Goal: Task Accomplishment & Management: Use online tool/utility

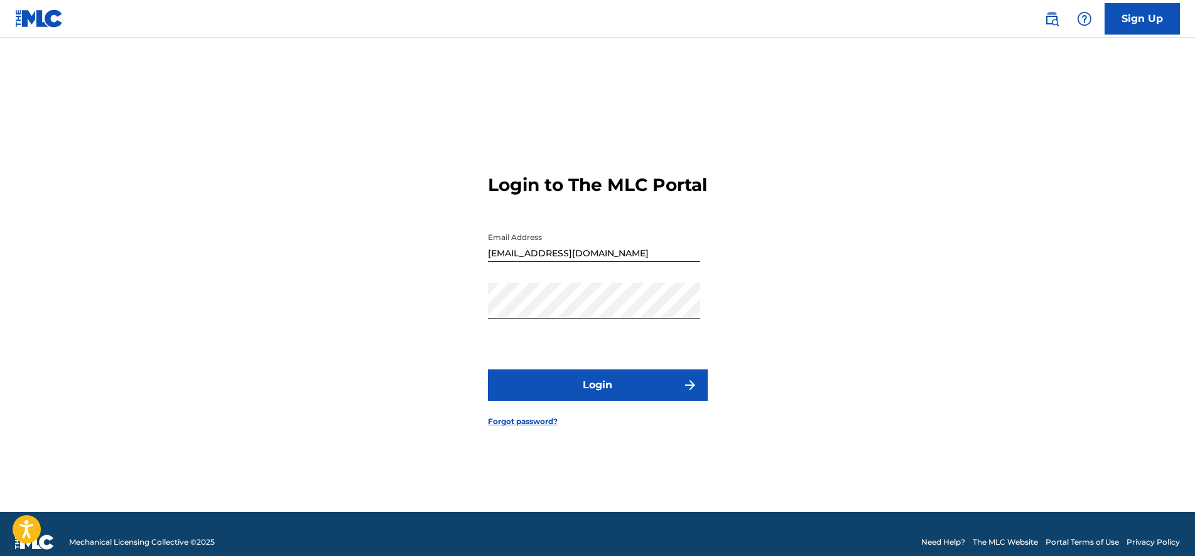
click at [593, 401] on button "Login" at bounding box center [598, 384] width 220 height 31
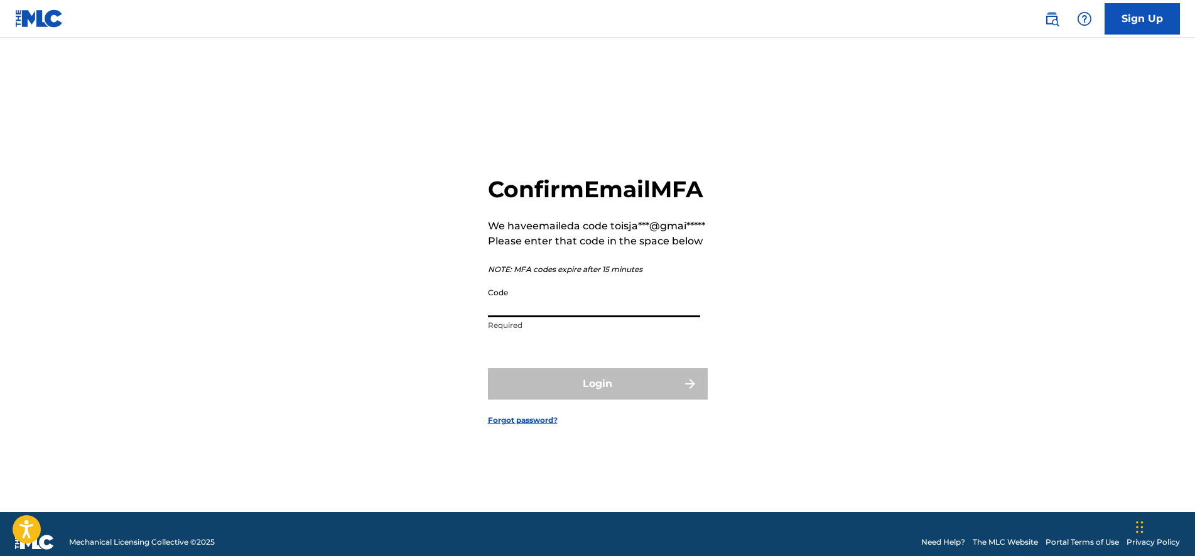
click at [557, 317] on input "Code" at bounding box center [594, 299] width 212 height 36
paste input "058109"
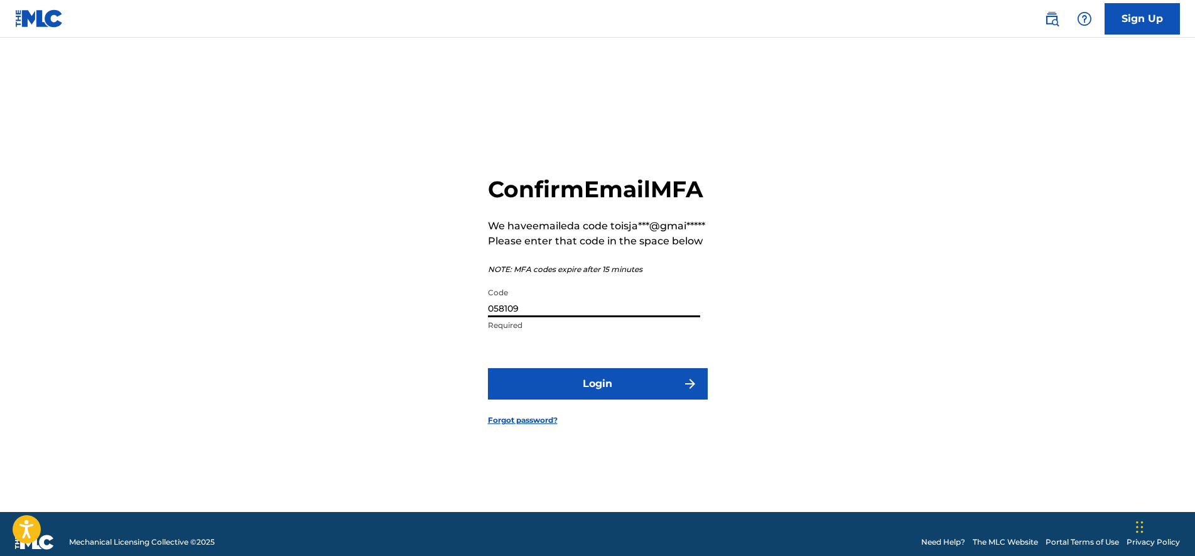
type input "058109"
click at [596, 400] on button "Login" at bounding box center [598, 383] width 220 height 31
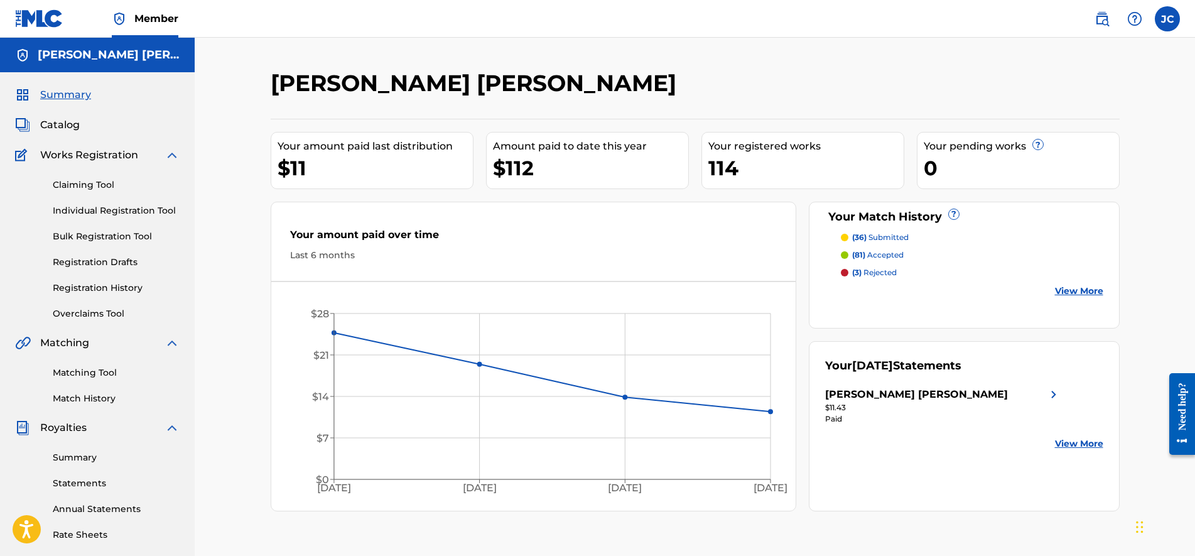
click at [99, 371] on link "Matching Tool" at bounding box center [116, 372] width 127 height 13
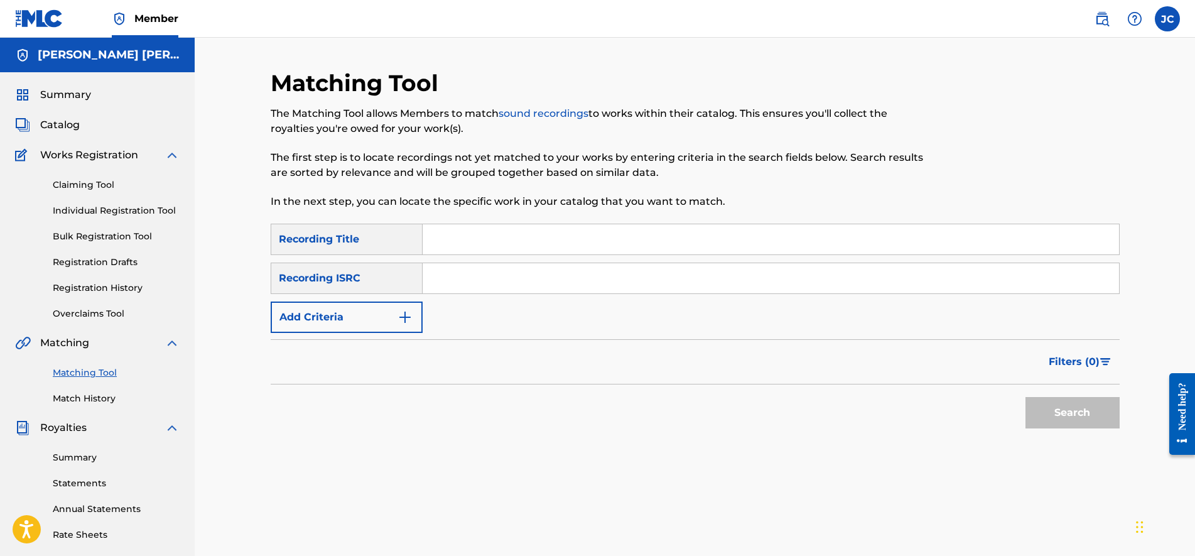
click at [528, 281] on input "Search Form" at bounding box center [771, 278] width 697 height 30
click at [495, 281] on input "Search Form" at bounding box center [771, 278] width 697 height 30
paste input "QZTB52325657"
type input "QZTB52325657"
click at [520, 229] on input "Search Form" at bounding box center [771, 239] width 697 height 30
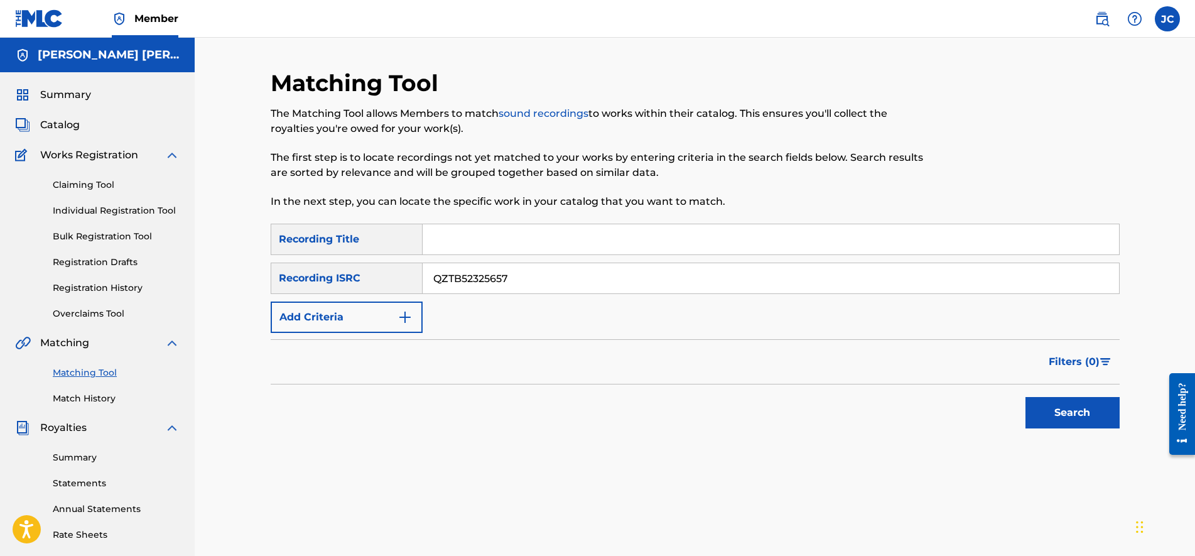
paste input "Loco"
click at [1057, 407] on button "Search" at bounding box center [1073, 412] width 94 height 31
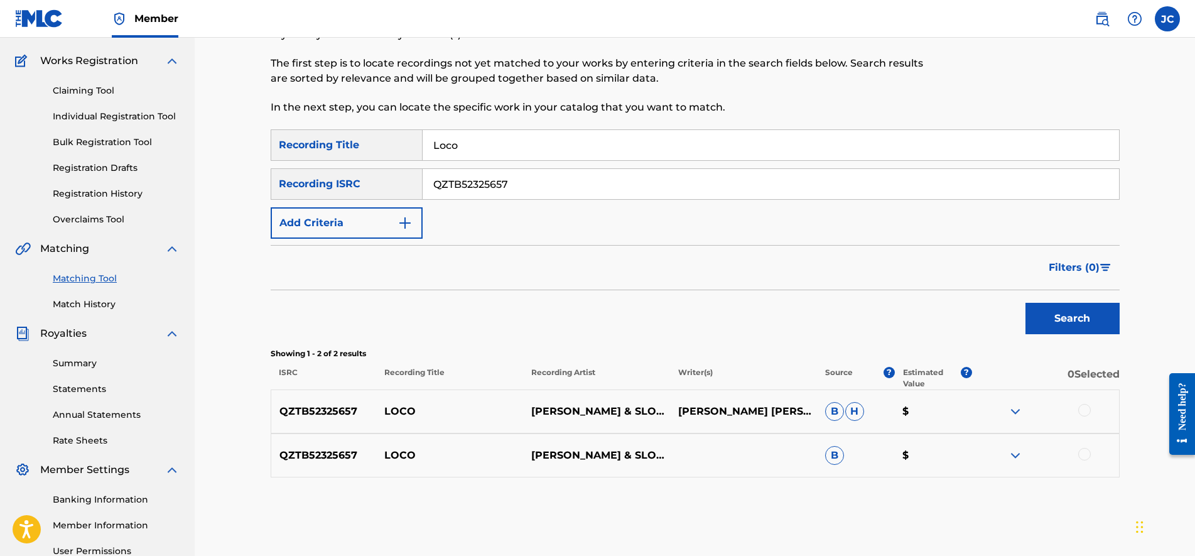
scroll to position [169, 0]
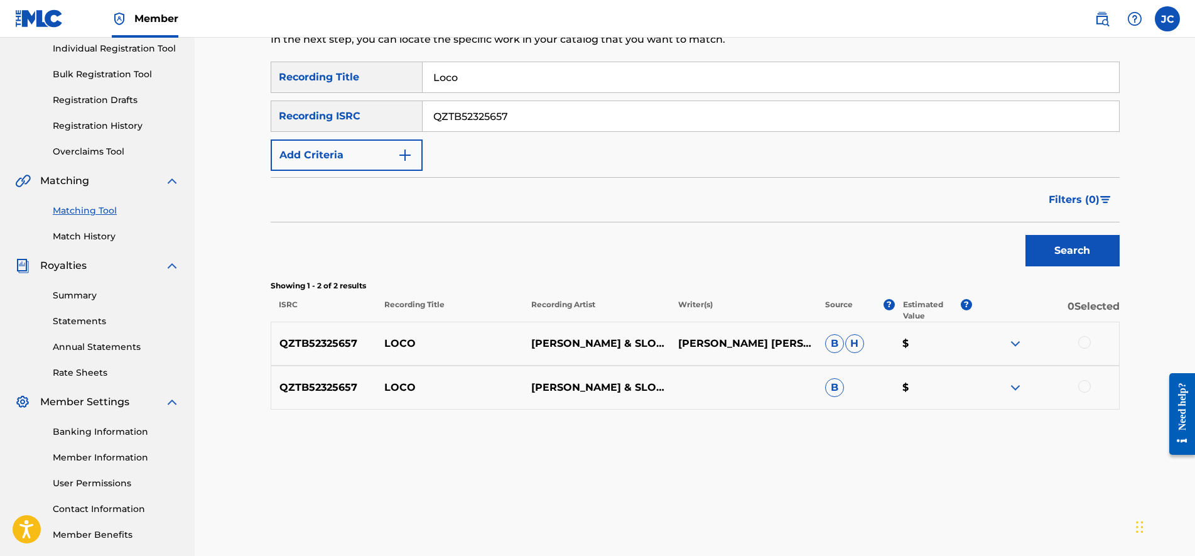
drag, startPoint x: 700, startPoint y: 266, endPoint x: 707, endPoint y: 315, distance: 50.1
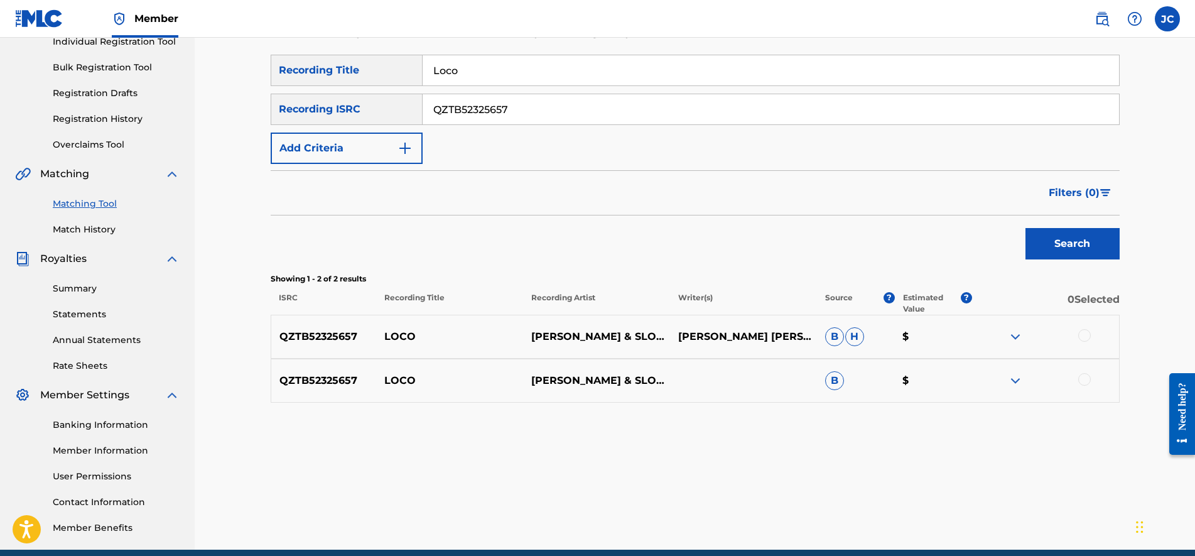
click at [1014, 330] on img at bounding box center [1015, 336] width 15 height 15
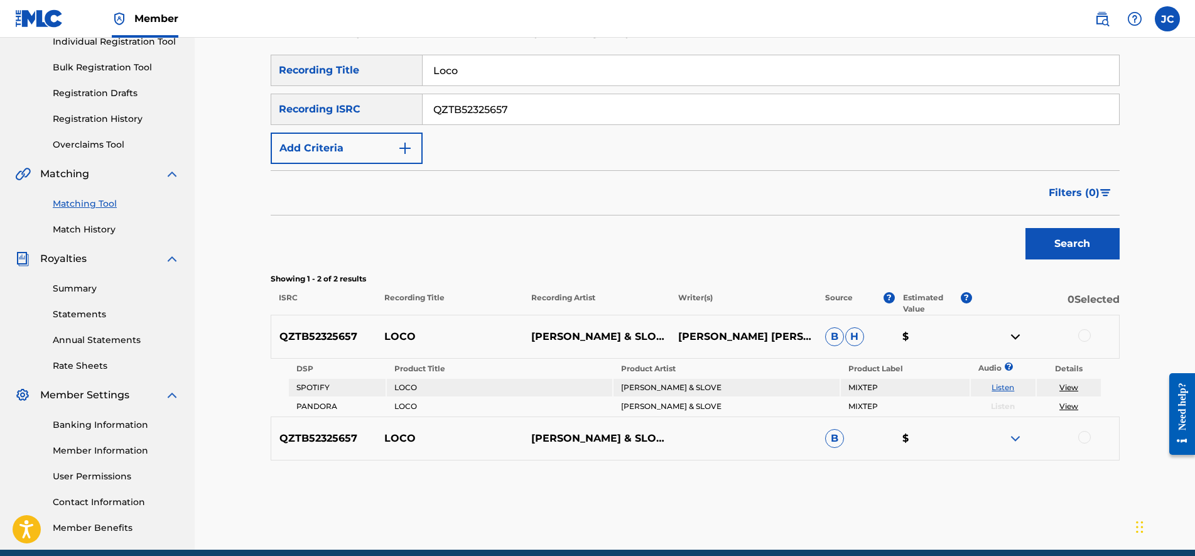
click at [1018, 438] on img at bounding box center [1015, 438] width 15 height 15
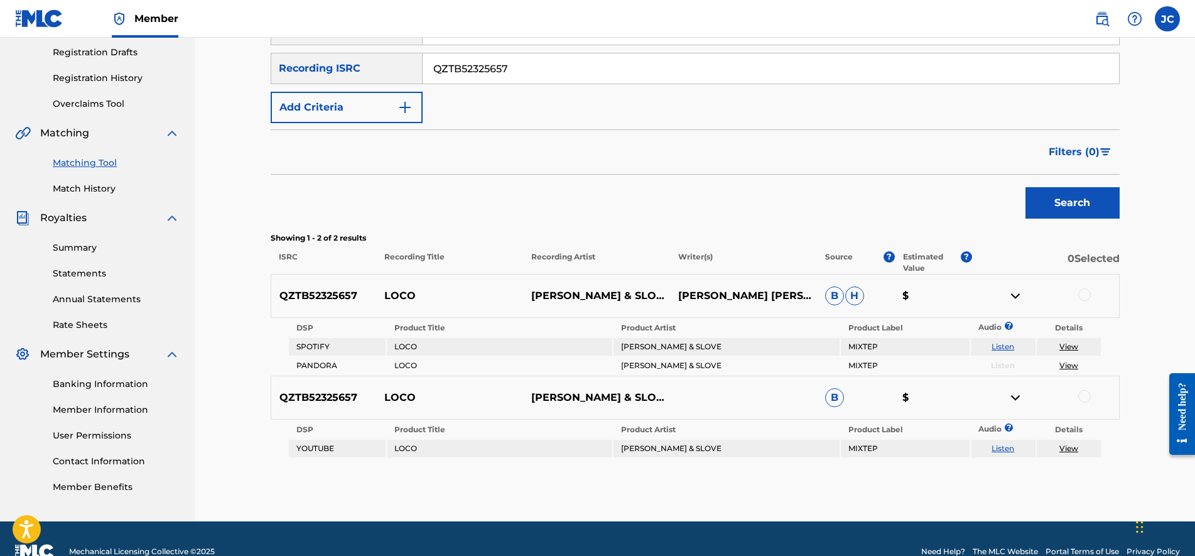
scroll to position [215, 0]
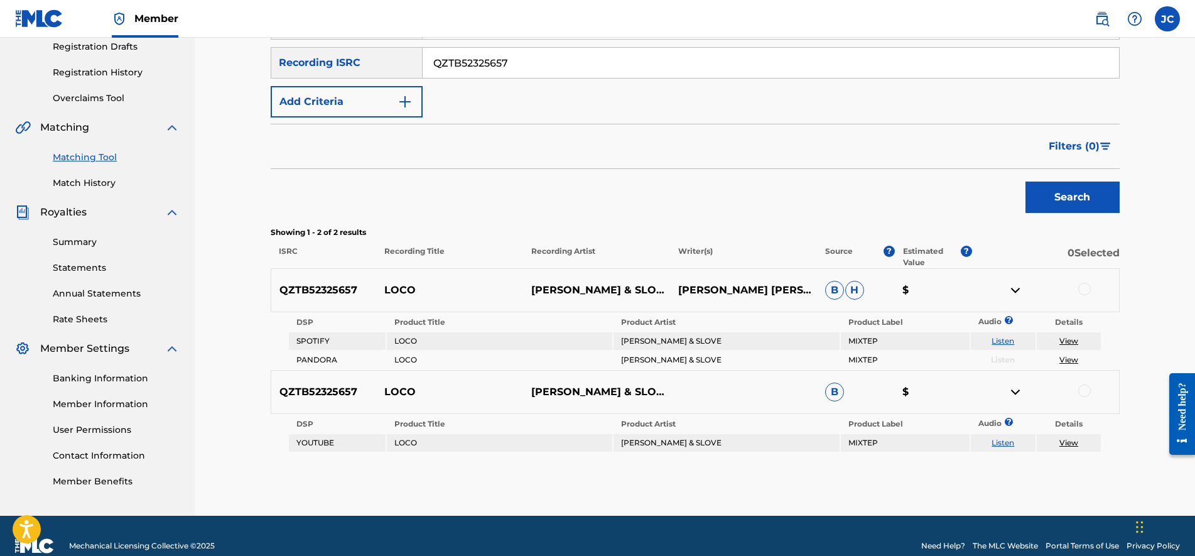
click at [949, 187] on div "Search" at bounding box center [695, 194] width 849 height 50
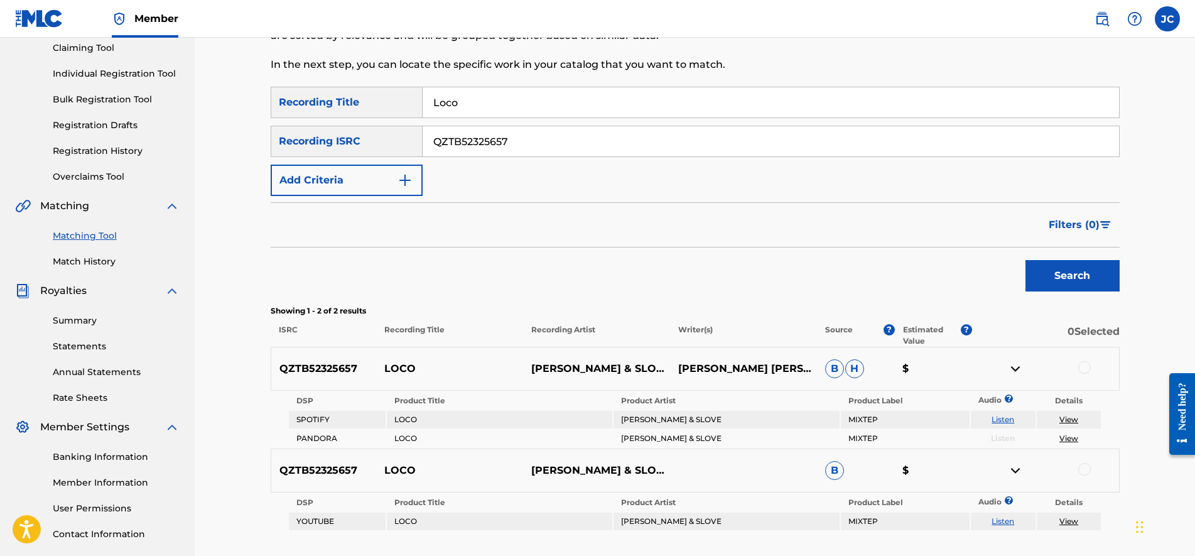
click at [526, 104] on input "Loco" at bounding box center [771, 102] width 697 height 30
paste input "Quiereme o n"
type input "Quiereme o no"
drag, startPoint x: 558, startPoint y: 147, endPoint x: 217, endPoint y: 127, distance: 342.3
click at [217, 127] on div "Matching Tool The Matching Tool allows Members to match sound recordings to wor…" at bounding box center [695, 248] width 1001 height 694
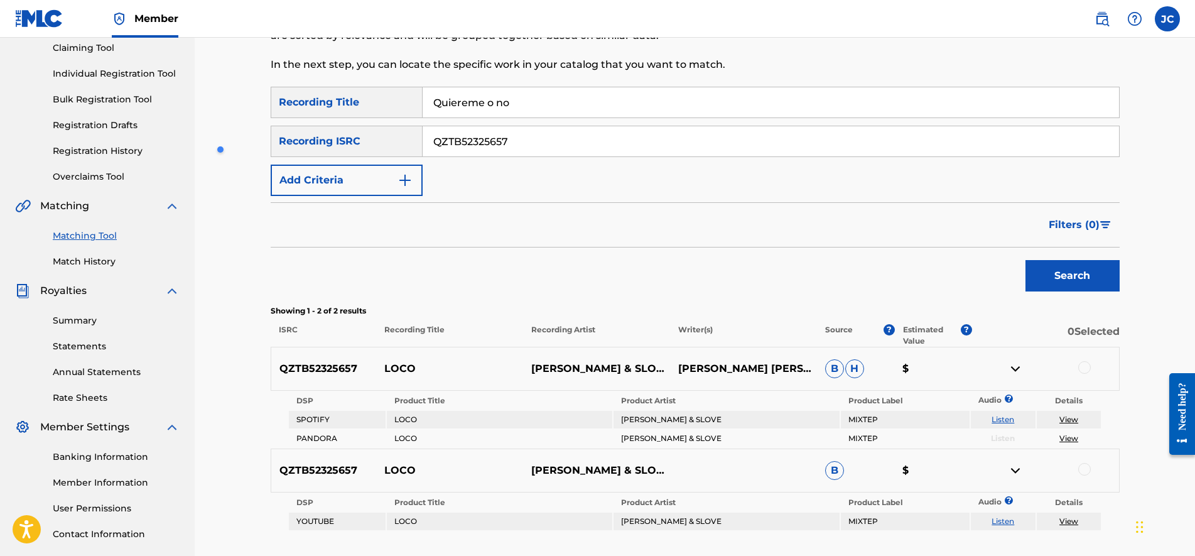
paste input "8"
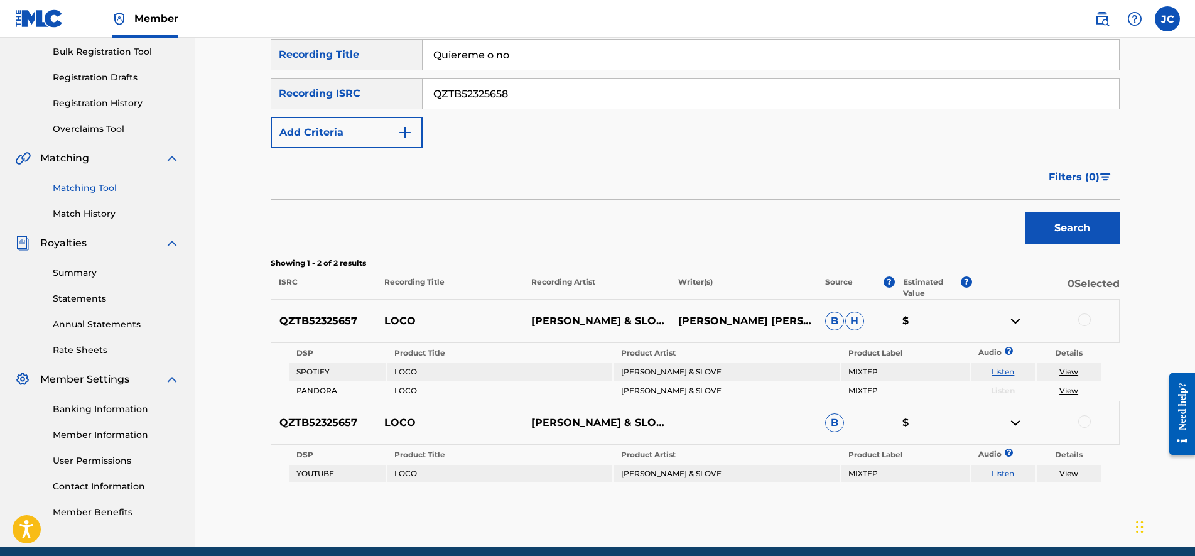
scroll to position [200, 0]
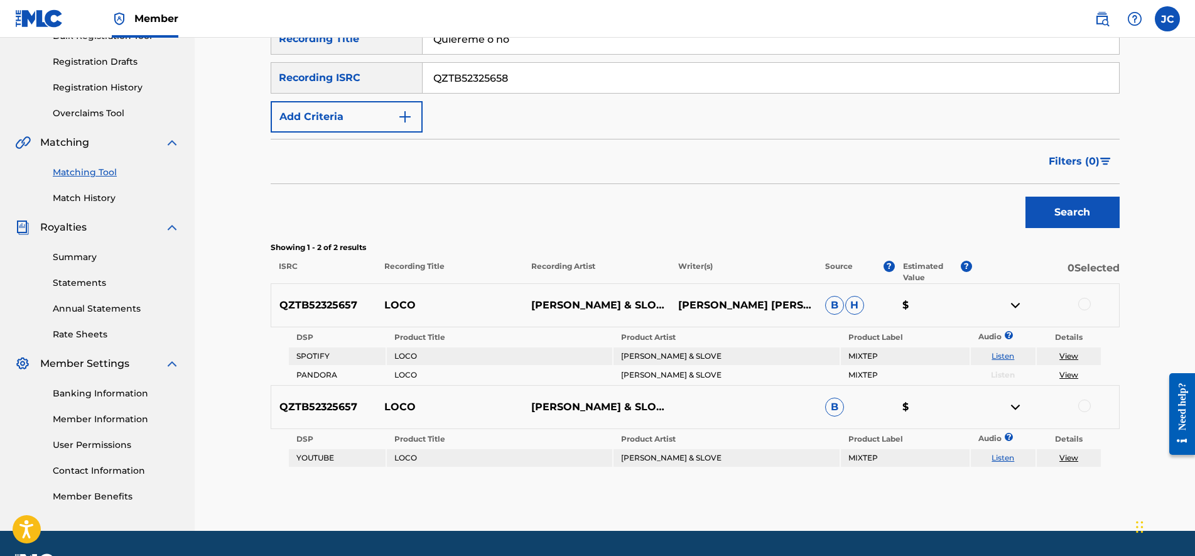
click at [1065, 212] on button "Search" at bounding box center [1073, 212] width 94 height 31
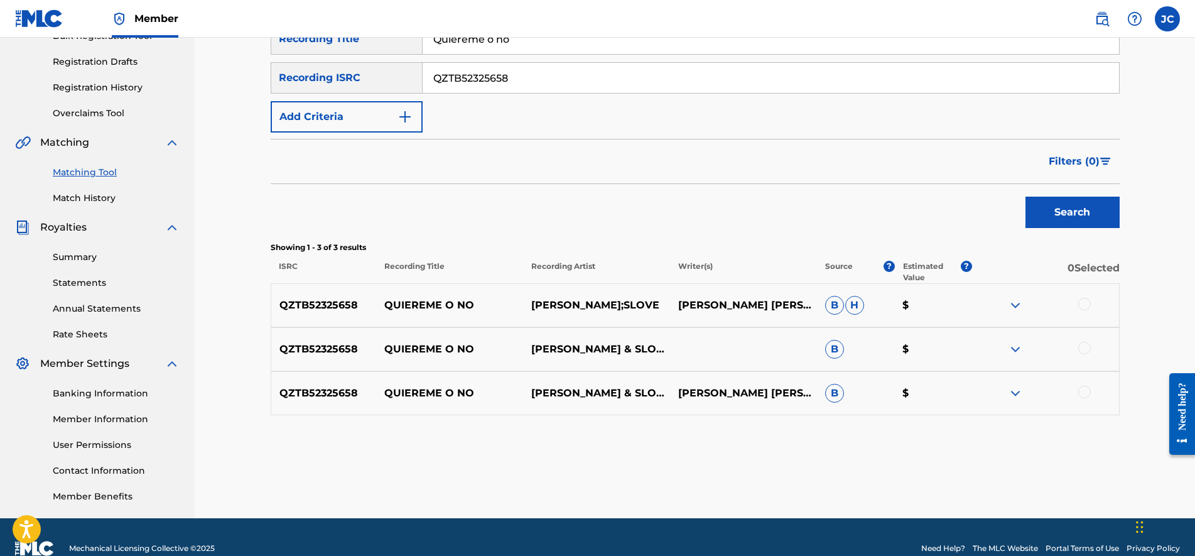
click at [1020, 303] on img at bounding box center [1015, 305] width 15 height 15
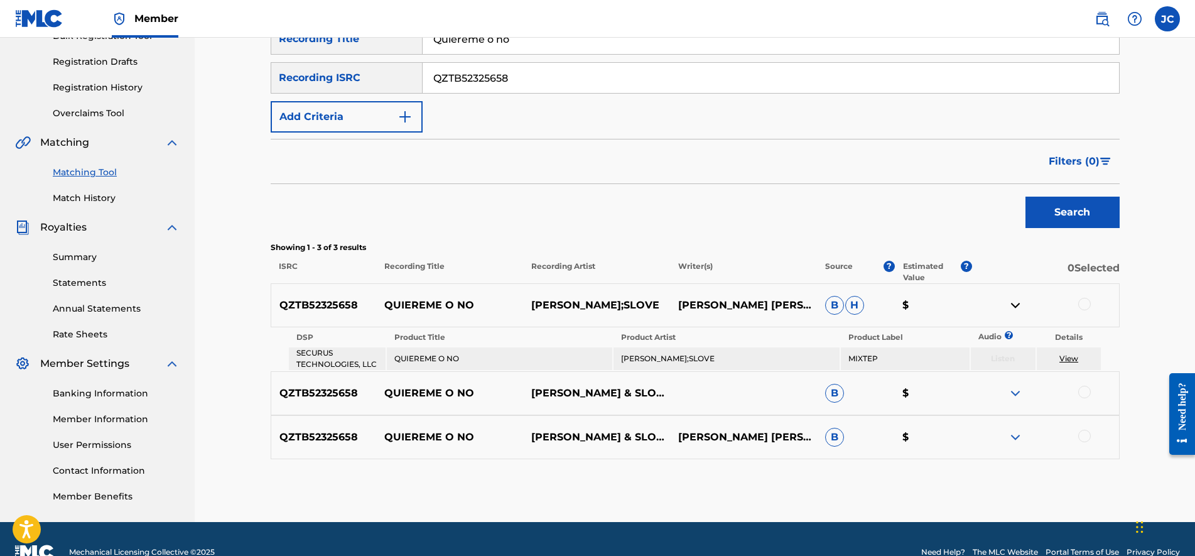
click at [1011, 393] on img at bounding box center [1015, 393] width 15 height 15
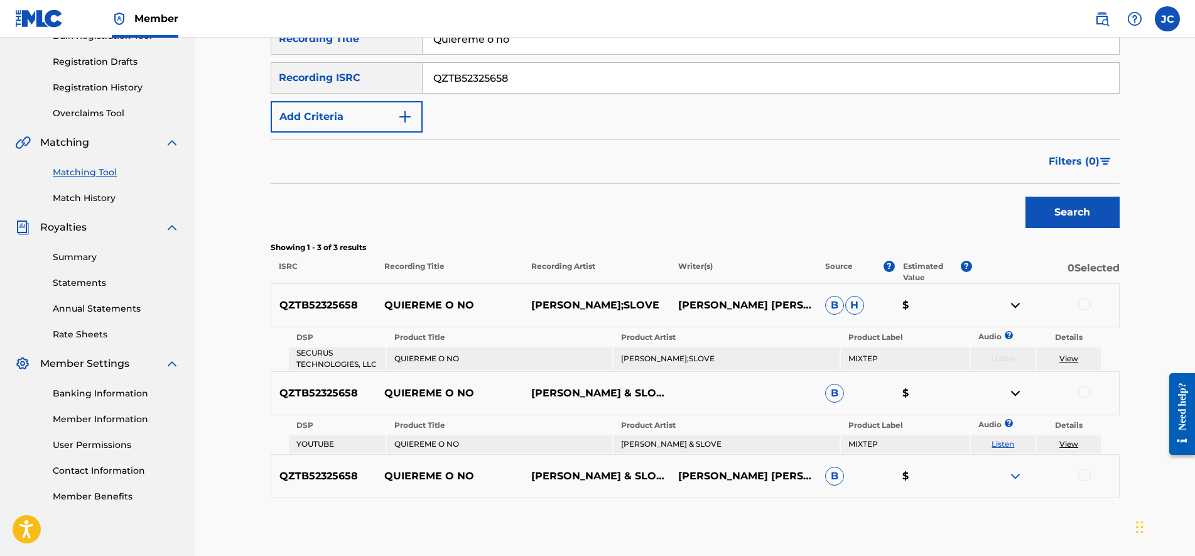
click at [1017, 479] on img at bounding box center [1015, 476] width 15 height 15
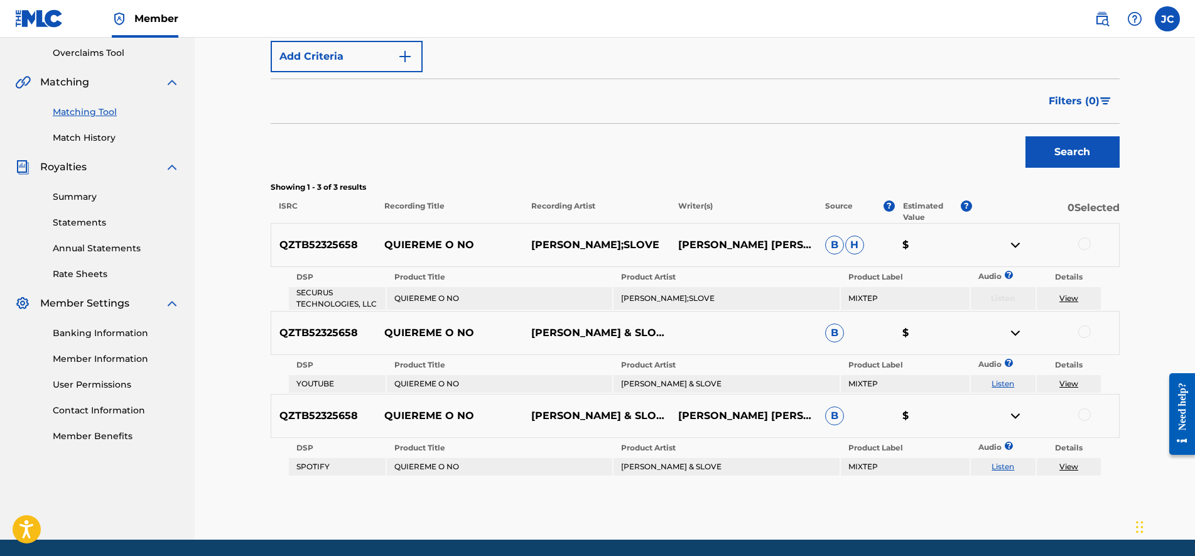
scroll to position [25, 0]
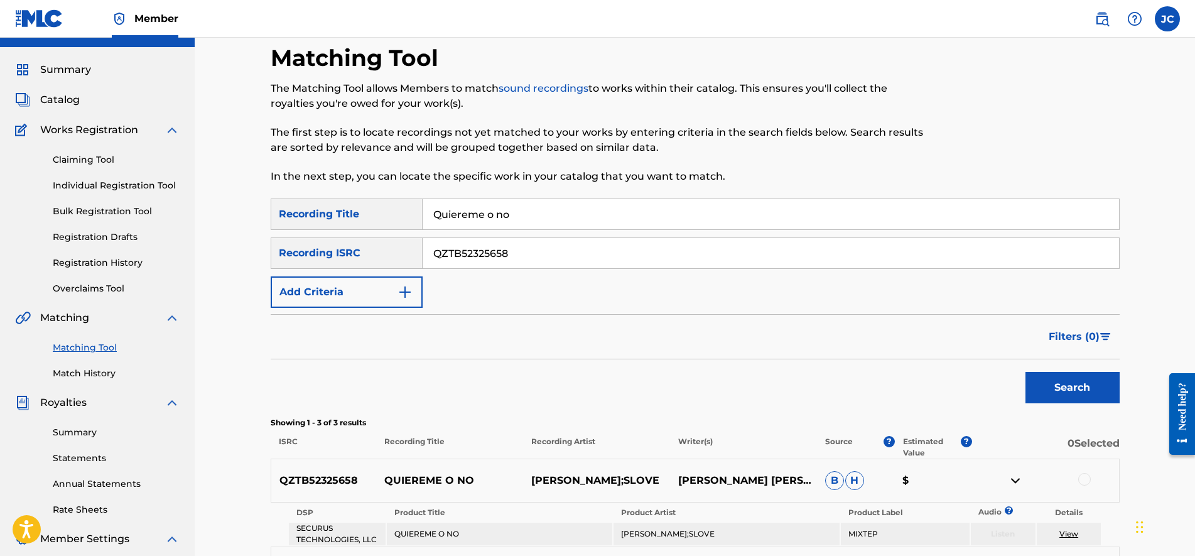
drag, startPoint x: 541, startPoint y: 257, endPoint x: 305, endPoint y: 237, distance: 237.0
click at [305, 237] on div "SearchWithCriteria2271343b-1694-4edc-aa4d-65cb40ea265a Recording ISRC QZTB52325…" at bounding box center [695, 252] width 849 height 31
paste input "9"
type input "QZTB52325659"
click at [573, 220] on input "Quiereme o no" at bounding box center [771, 214] width 697 height 30
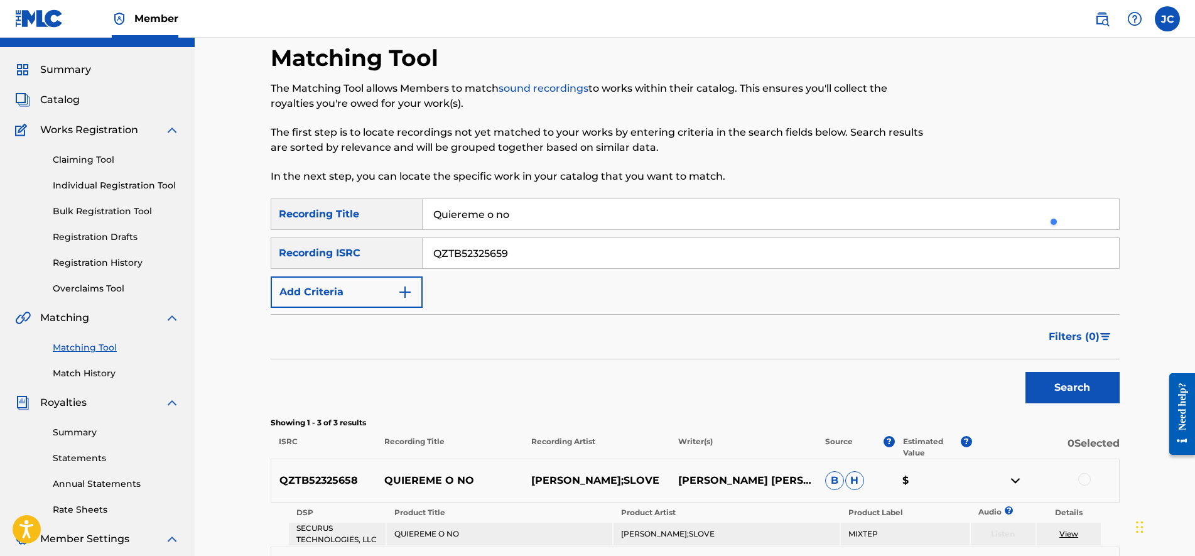
paste input "Te doy mi corazon"
type input "Te doy mi corazon"
click at [1050, 389] on button "Search" at bounding box center [1073, 387] width 94 height 31
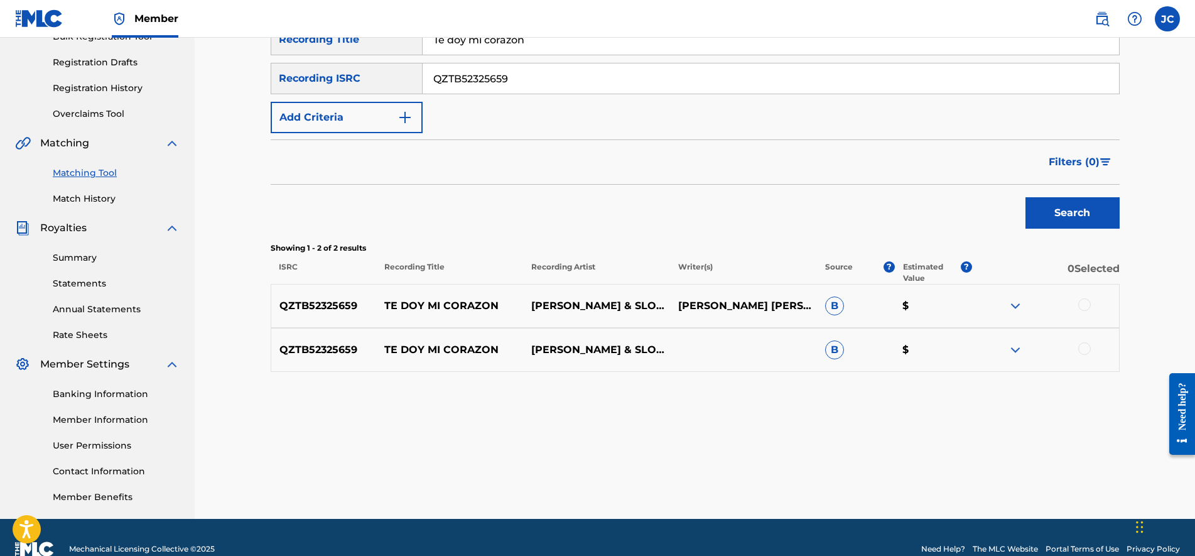
drag, startPoint x: 749, startPoint y: 303, endPoint x: 754, endPoint y: 362, distance: 58.6
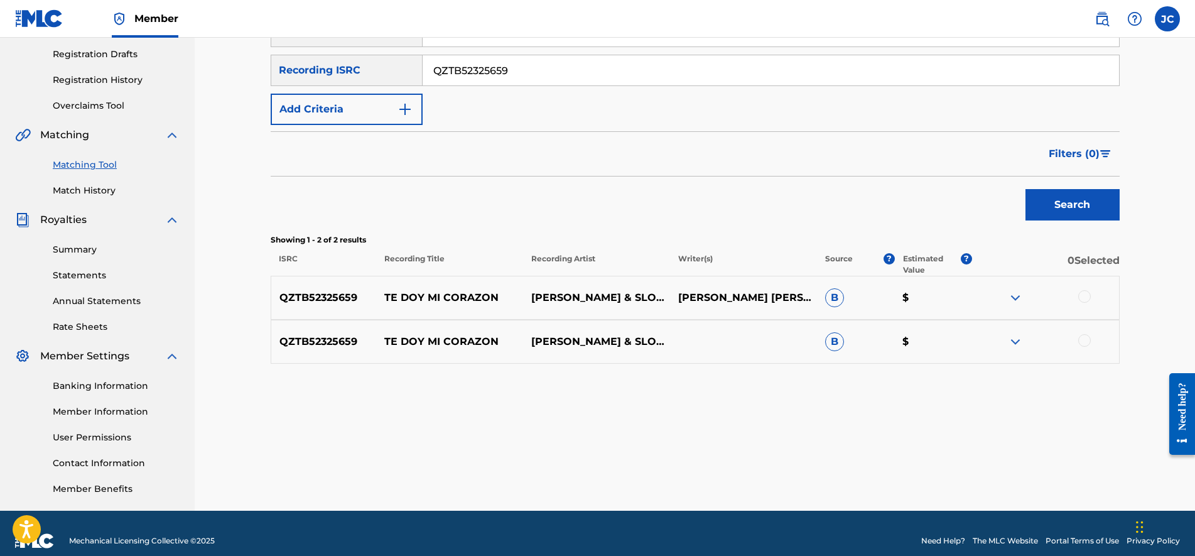
click at [1020, 295] on img at bounding box center [1015, 297] width 15 height 15
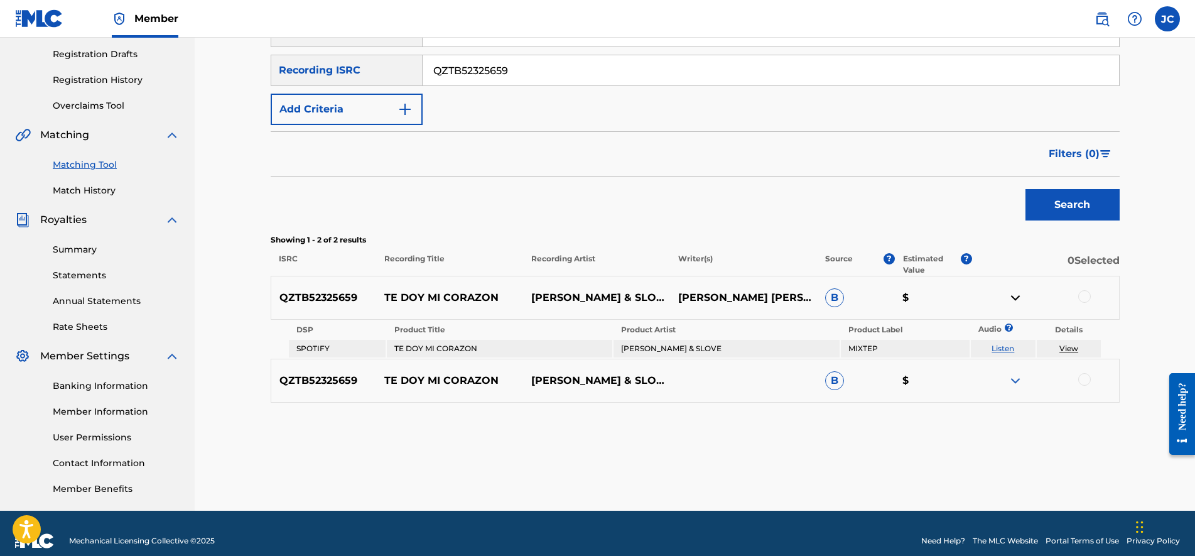
click at [1018, 383] on img at bounding box center [1015, 380] width 15 height 15
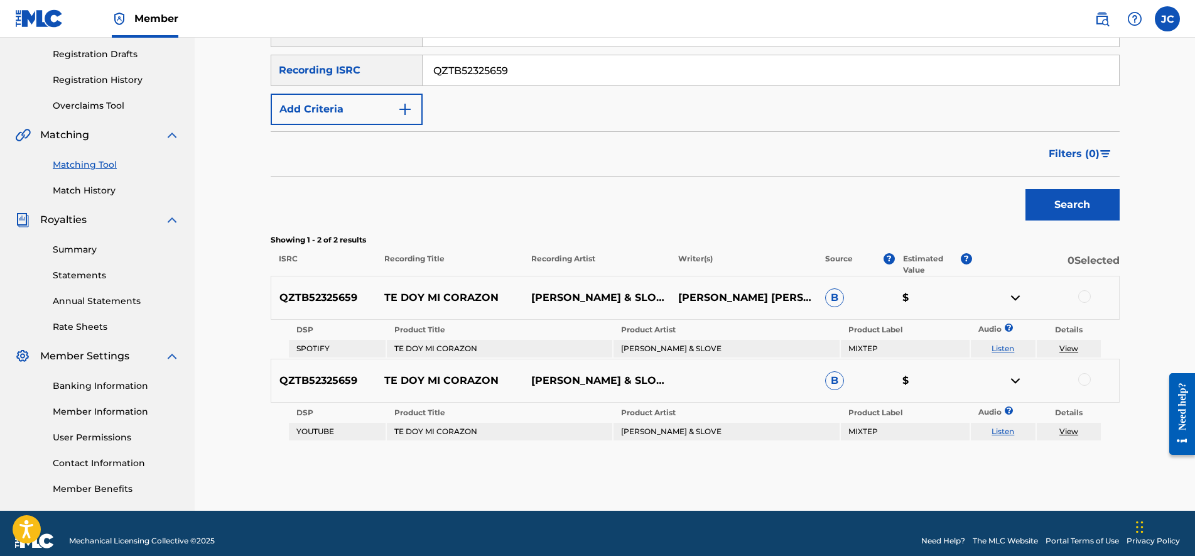
scroll to position [0, 0]
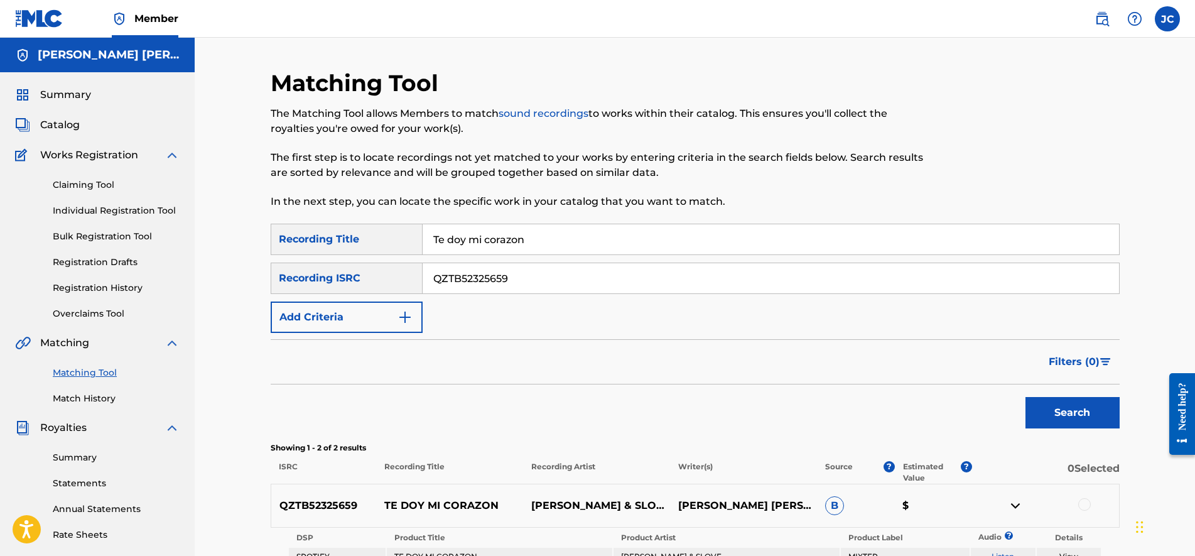
drag, startPoint x: 729, startPoint y: 496, endPoint x: 731, endPoint y: 317, distance: 179.0
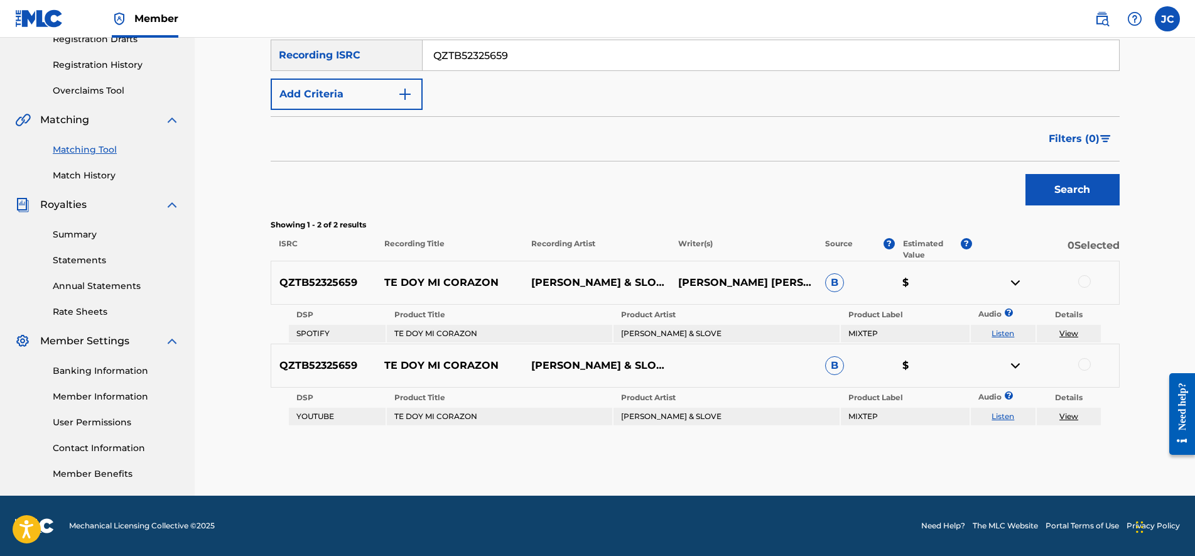
scroll to position [66, 0]
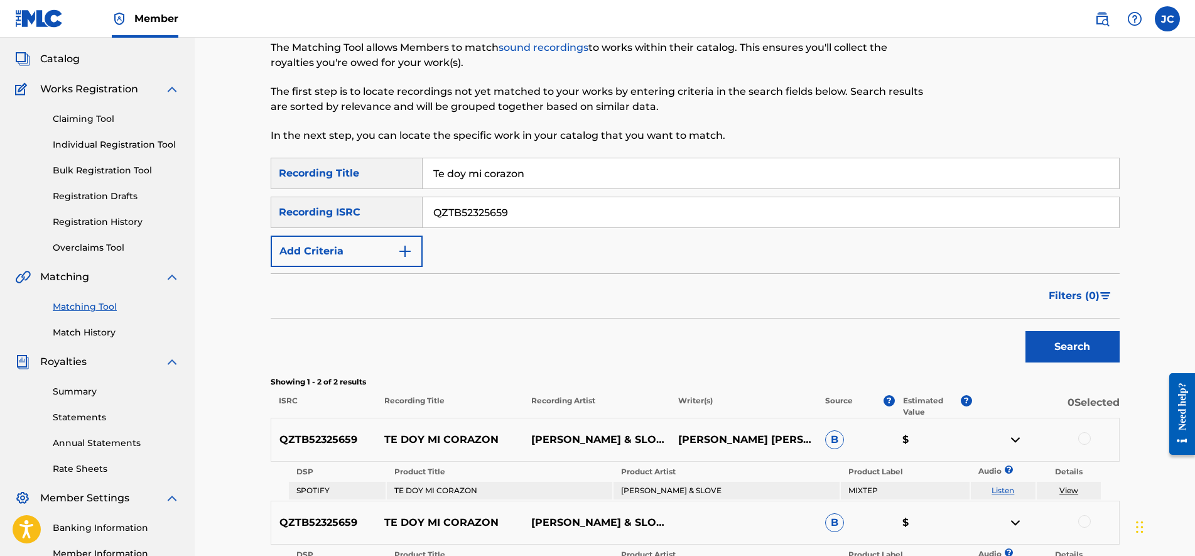
click at [527, 217] on input "QZTB52325659" at bounding box center [771, 212] width 697 height 30
paste input "60"
type input "QZTB52325660"
click at [499, 186] on input "Te doy mi corazon" at bounding box center [771, 173] width 697 height 30
paste input "Y mis besos"
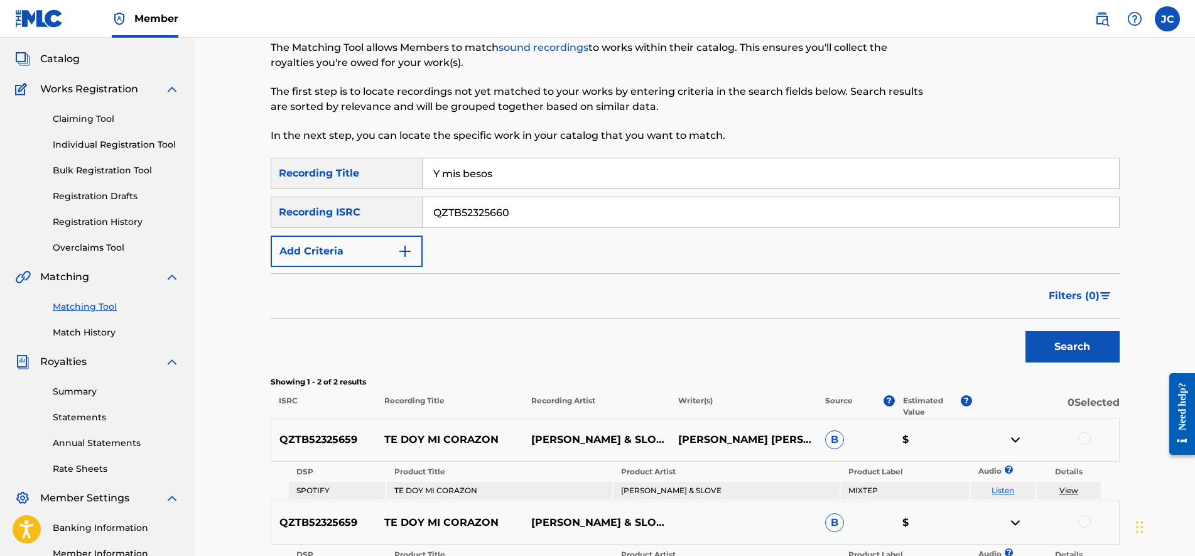
type input "Y mis besos"
click at [1053, 354] on button "Search" at bounding box center [1073, 346] width 94 height 31
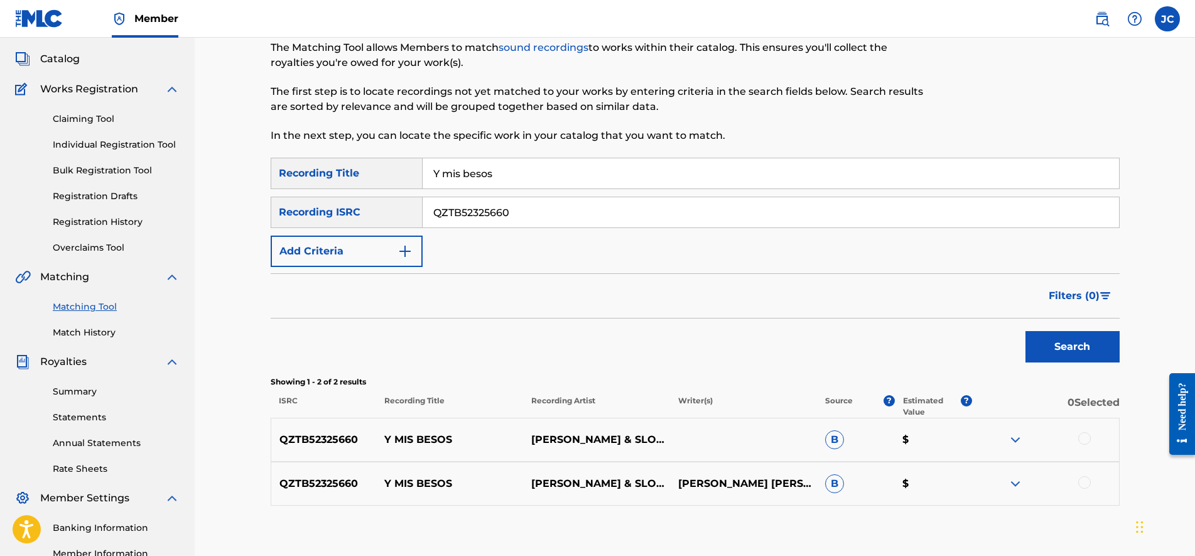
drag, startPoint x: 543, startPoint y: 215, endPoint x: 357, endPoint y: 185, distance: 188.5
click at [379, 190] on div "SearchWithCriteriad2c4acd2-0e6e-4d85-8099-d92b49e38489 Recording Title Y mis be…" at bounding box center [695, 212] width 849 height 109
paste input "1"
type input "QZTB52325661"
click at [515, 181] on input "Y mis besos" at bounding box center [771, 173] width 697 height 30
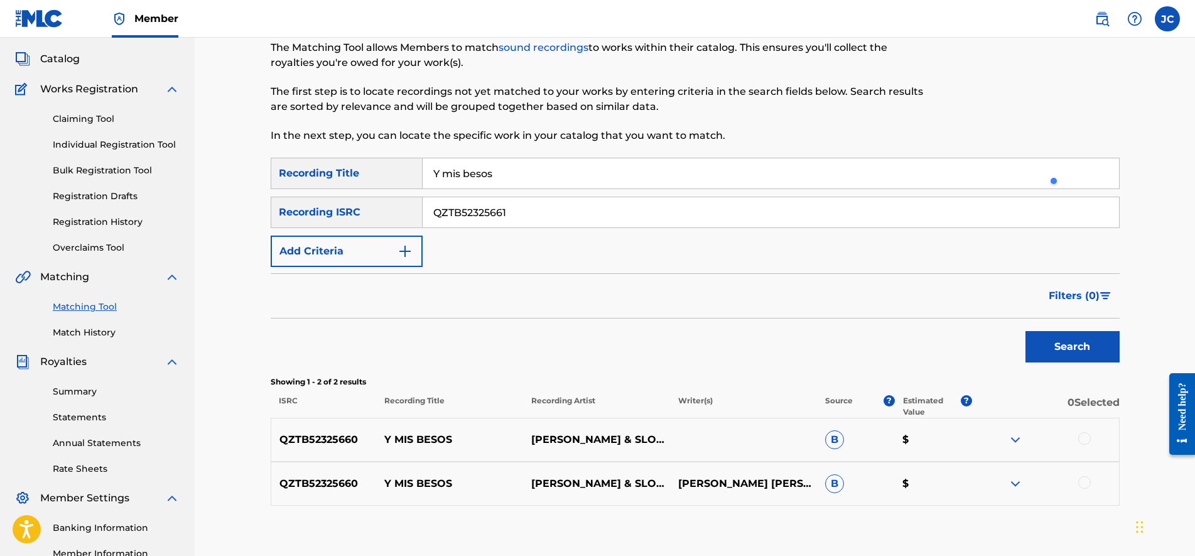
paste input "[PERSON_NAME] 2"
type input "[PERSON_NAME] 2"
click at [1045, 349] on button "Search" at bounding box center [1073, 346] width 94 height 31
drag, startPoint x: 558, startPoint y: 214, endPoint x: 325, endPoint y: 195, distance: 233.1
click at [325, 195] on div "SearchWithCriteriad2c4acd2-0e6e-4d85-8099-d92b49e38489 Recording Title [PERSON_…" at bounding box center [695, 212] width 849 height 109
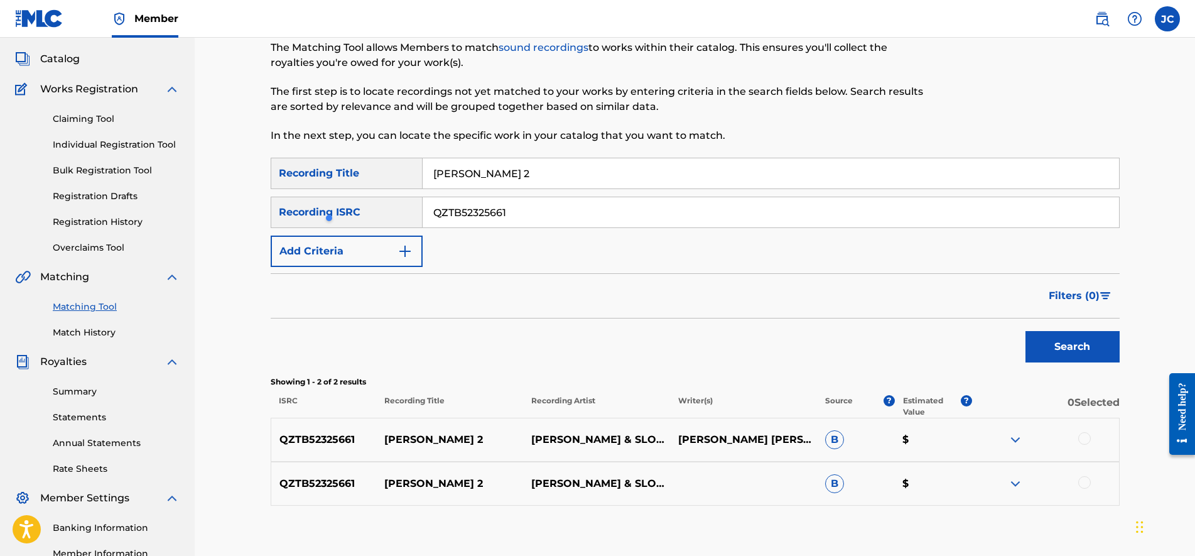
paste input "2"
type input "QZTB52325662"
click at [559, 186] on input "[PERSON_NAME] 2" at bounding box center [771, 173] width 697 height 30
paste input "n a mi"
type input "Ven a mi"
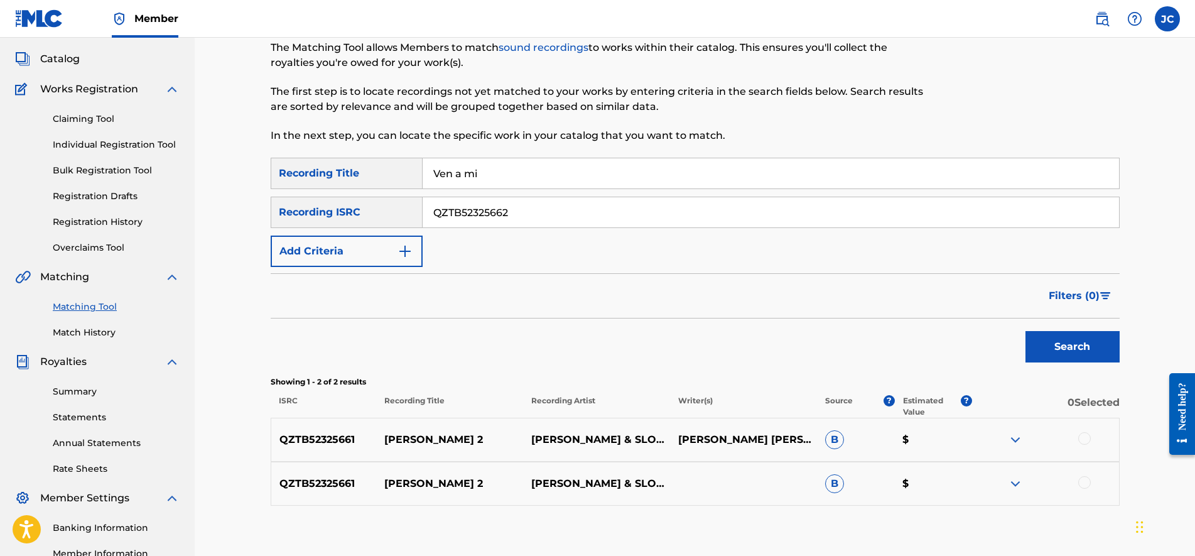
click at [1043, 337] on button "Search" at bounding box center [1073, 346] width 94 height 31
drag, startPoint x: 543, startPoint y: 215, endPoint x: 429, endPoint y: 203, distance: 114.4
click at [429, 203] on input "QZTB52325662" at bounding box center [771, 212] width 697 height 30
paste input "3"
type input "QZTB52325663"
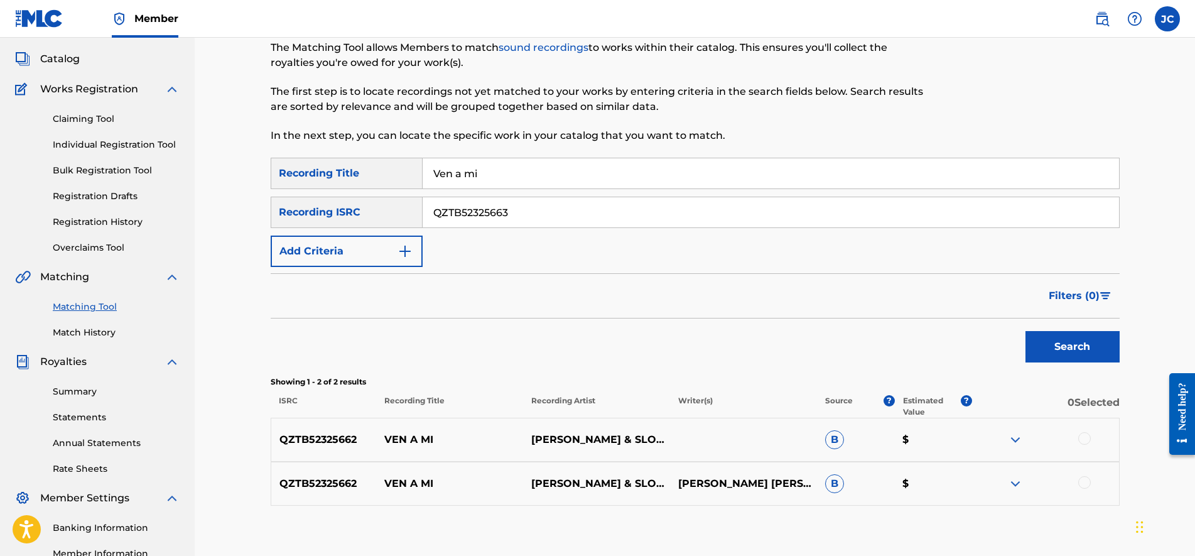
click at [513, 186] on input "Ven a mi" at bounding box center [771, 173] width 697 height 30
paste input "Aqui estoy"
click at [1048, 335] on button "Search" at bounding box center [1073, 346] width 94 height 31
click at [554, 183] on input "Aqui estoy" at bounding box center [771, 173] width 697 height 30
paste input "Te la dedico"
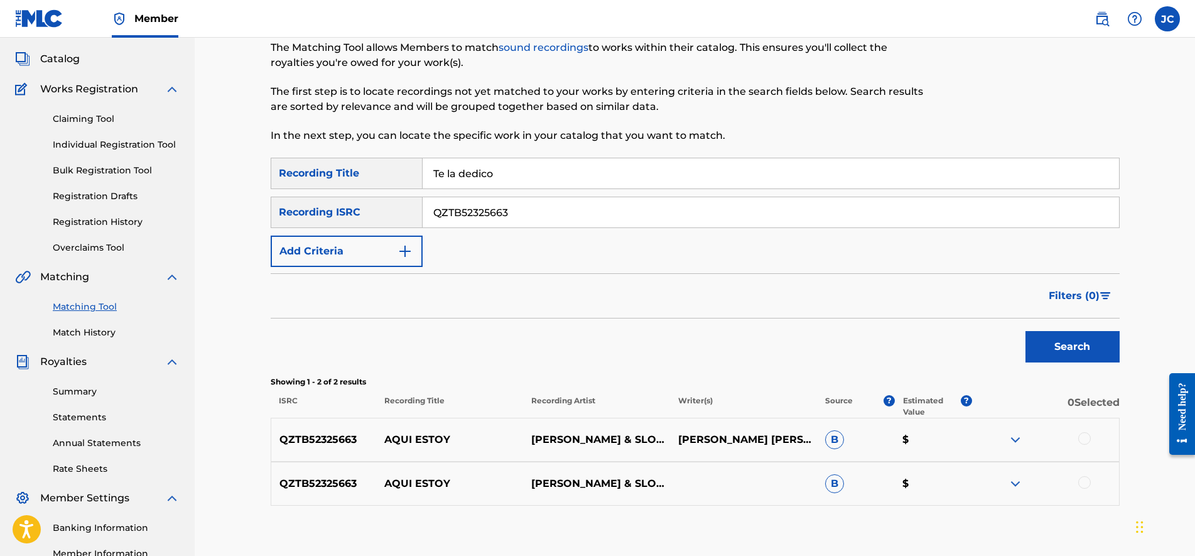
type input "Te la dedico"
drag, startPoint x: 543, startPoint y: 201, endPoint x: 354, endPoint y: 190, distance: 188.8
click at [356, 190] on div "SearchWithCriteriad2c4acd2-0e6e-4d85-8099-d92b49e38489 Recording Title Te la de…" at bounding box center [695, 212] width 849 height 109
paste input "4"
click at [1045, 340] on button "Search" at bounding box center [1073, 346] width 94 height 31
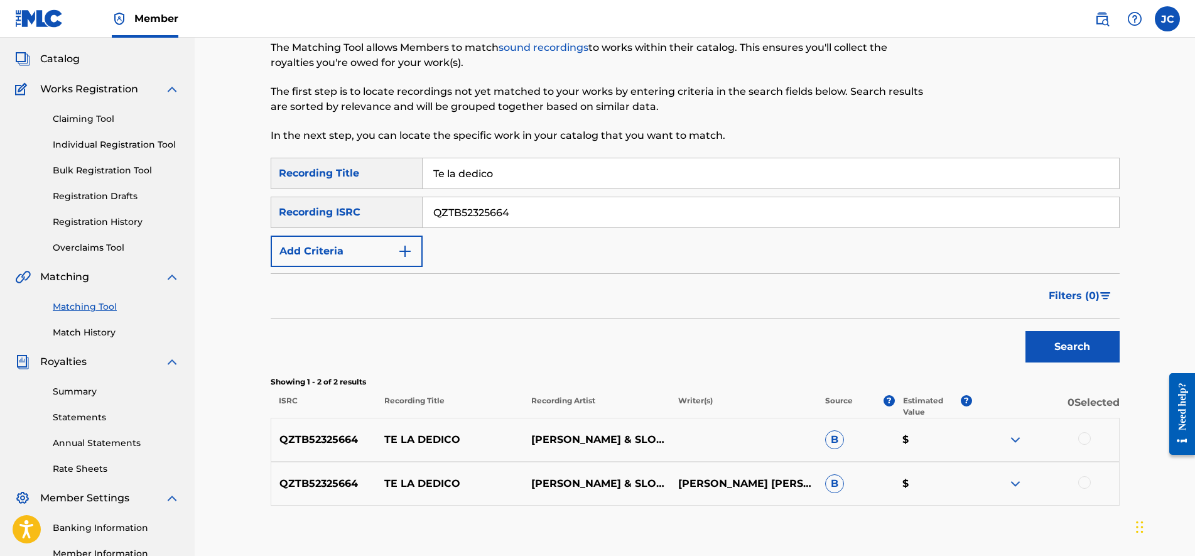
click at [571, 221] on input "QZTB52325664" at bounding box center [771, 212] width 697 height 30
paste input "57"
type input "QZTB52325657"
click at [509, 165] on input "Te la dedico" at bounding box center [771, 173] width 697 height 30
paste input "Lo"
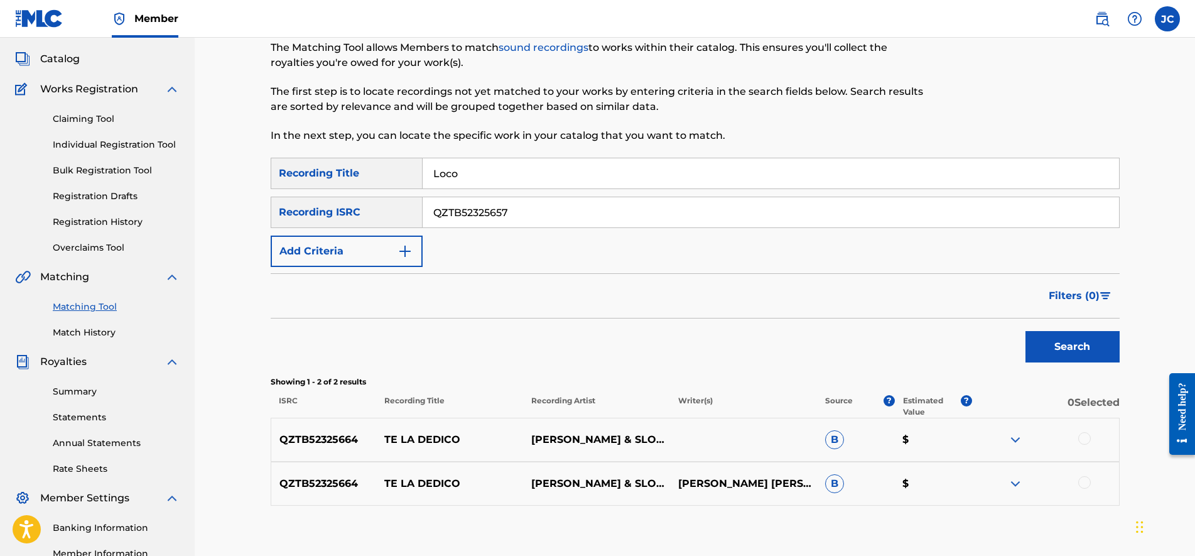
type input "Loco"
click at [1042, 345] on button "Search" at bounding box center [1073, 346] width 94 height 31
click at [1011, 442] on img at bounding box center [1015, 439] width 15 height 15
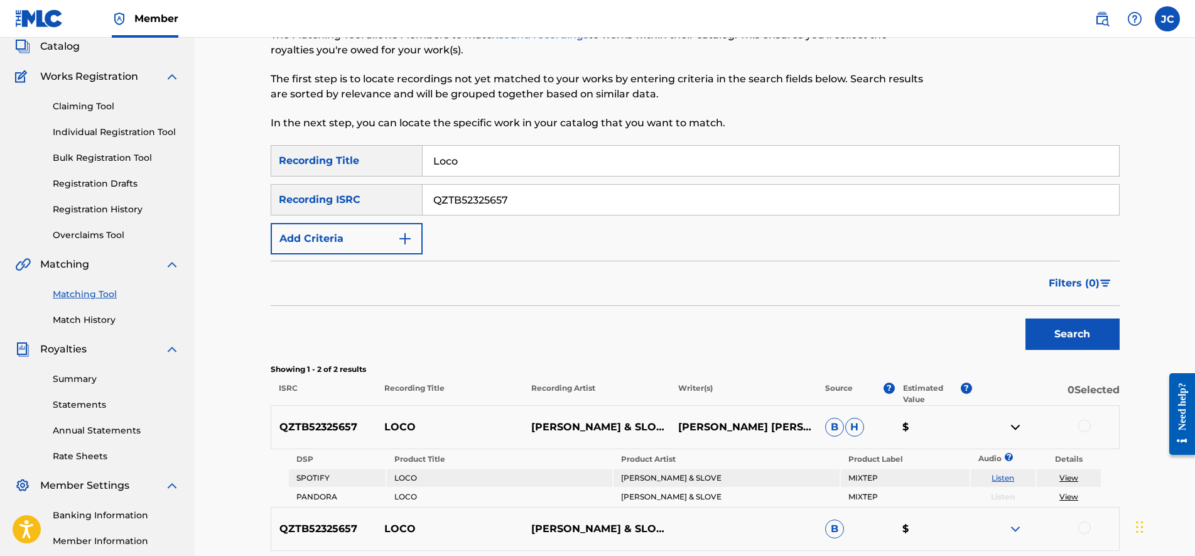
scroll to position [157, 0]
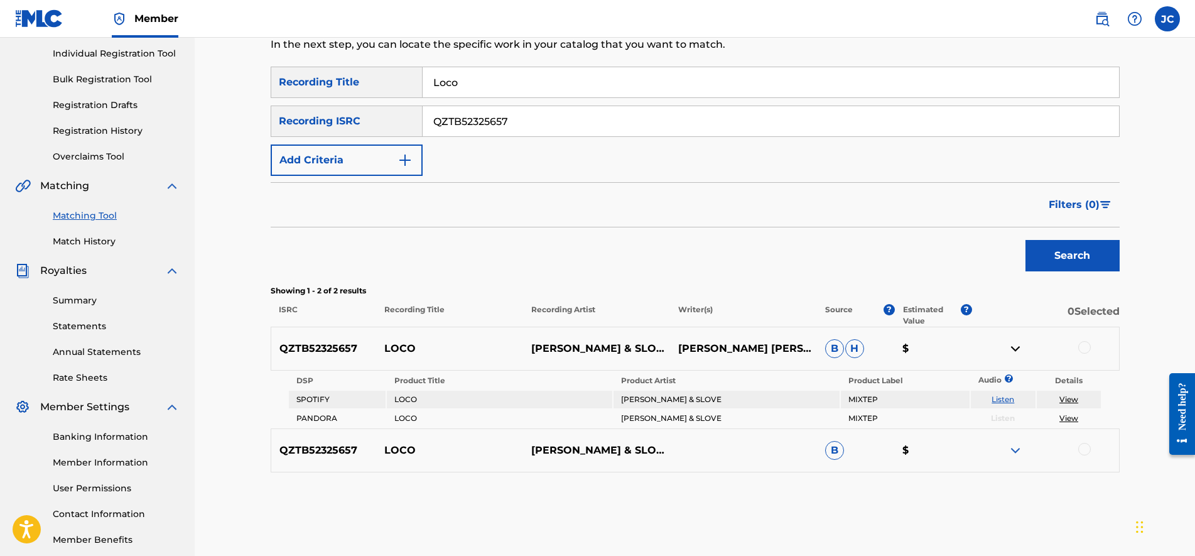
click at [1013, 449] on img at bounding box center [1015, 450] width 15 height 15
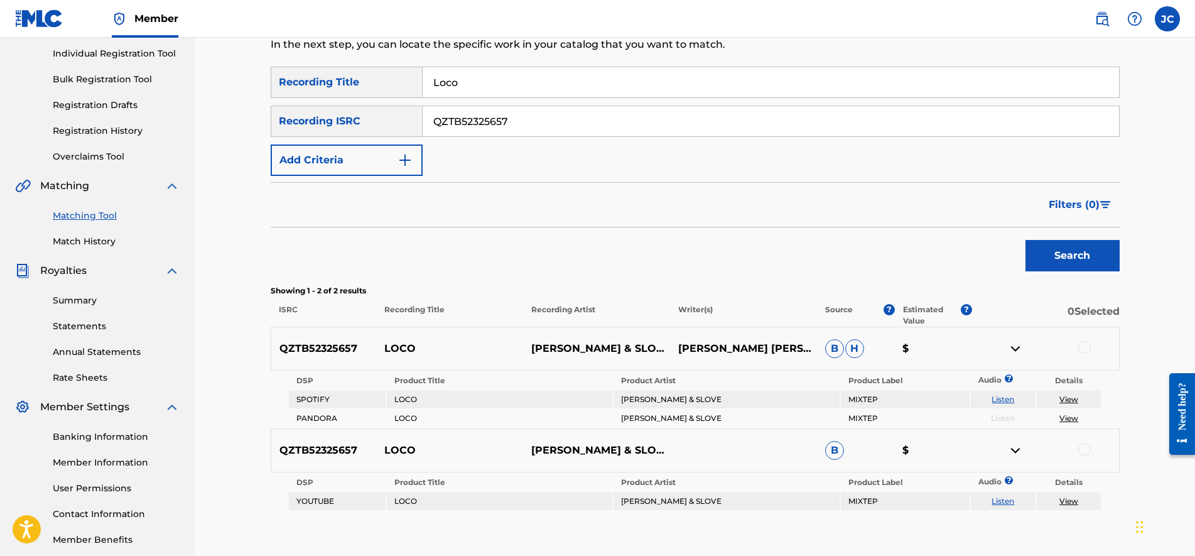
scroll to position [79, 0]
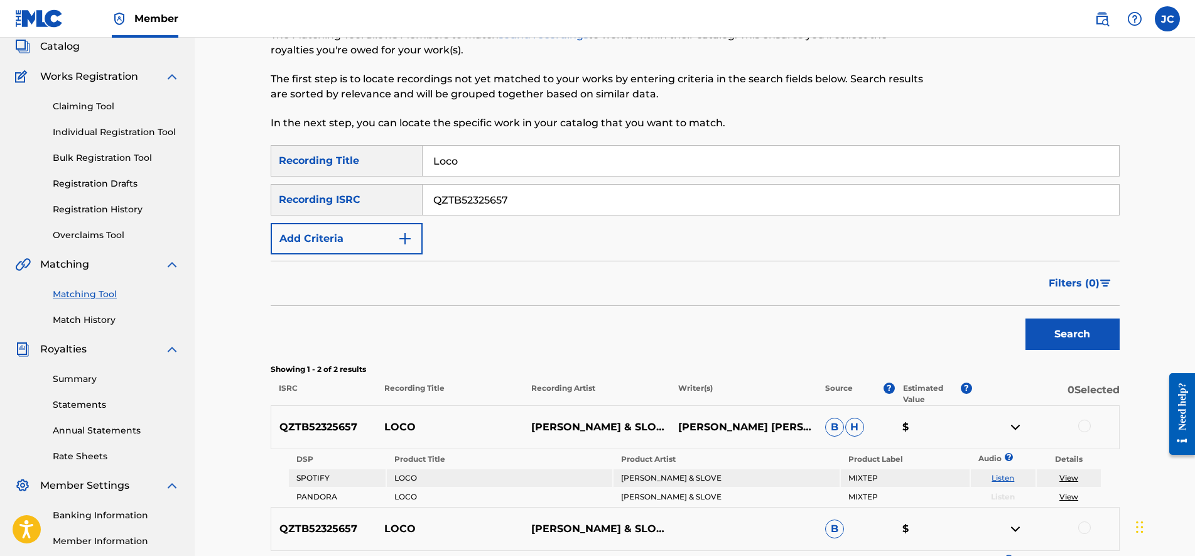
click at [489, 205] on input "QZTB52325657" at bounding box center [771, 200] width 697 height 30
paste input "DA52378550"
type input "QZDA52378550"
click at [504, 174] on input "Loco" at bounding box center [771, 161] width 697 height 30
paste input "Tongolele"
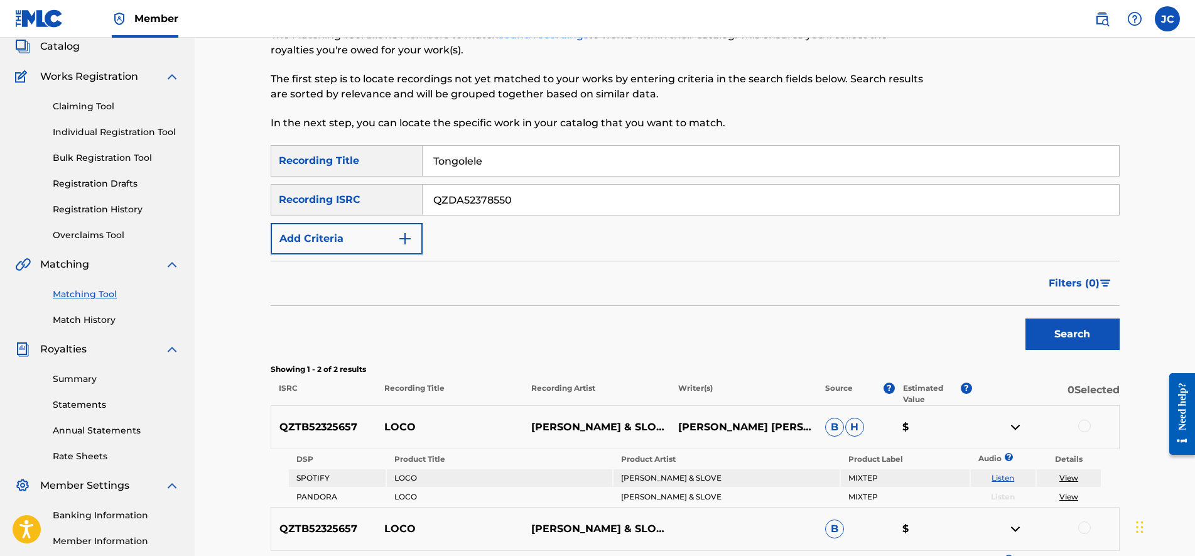
type input "Tongolele"
click at [1057, 337] on button "Search" at bounding box center [1073, 333] width 94 height 31
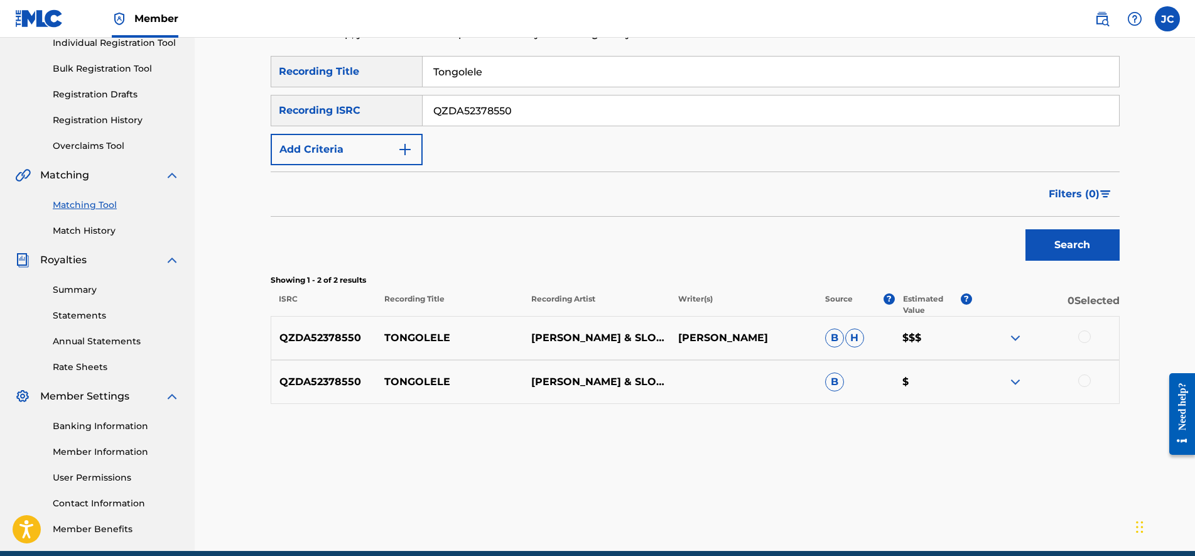
scroll to position [223, 0]
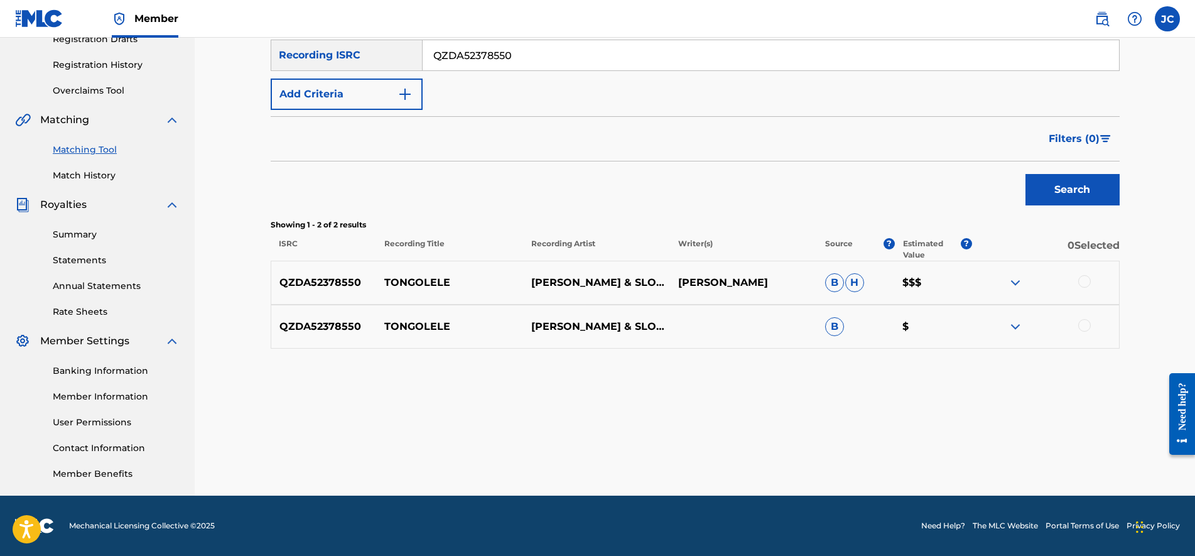
drag, startPoint x: 704, startPoint y: 262, endPoint x: 714, endPoint y: 336, distance: 74.7
click at [1025, 288] on div at bounding box center [1045, 282] width 147 height 15
click at [1013, 284] on img at bounding box center [1015, 282] width 15 height 15
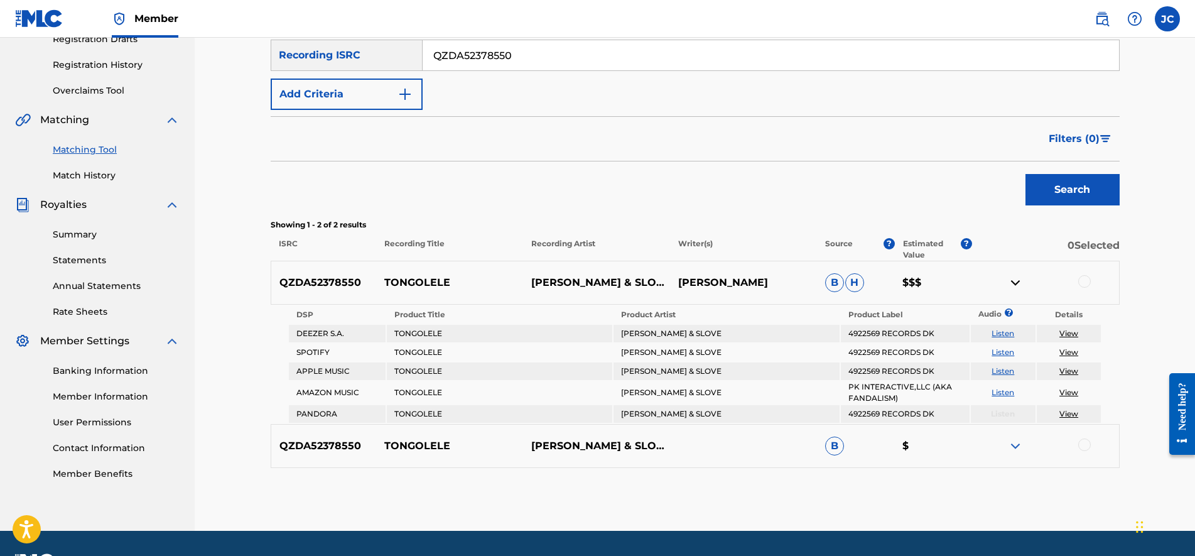
click at [1015, 445] on img at bounding box center [1015, 445] width 15 height 15
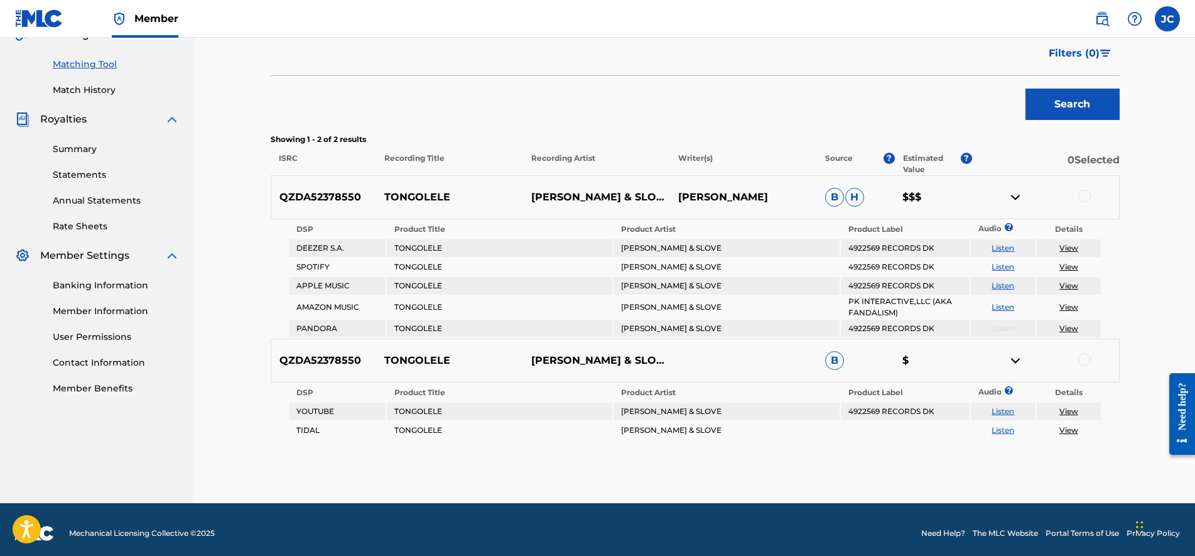
drag, startPoint x: 751, startPoint y: 187, endPoint x: 757, endPoint y: 209, distance: 22.7
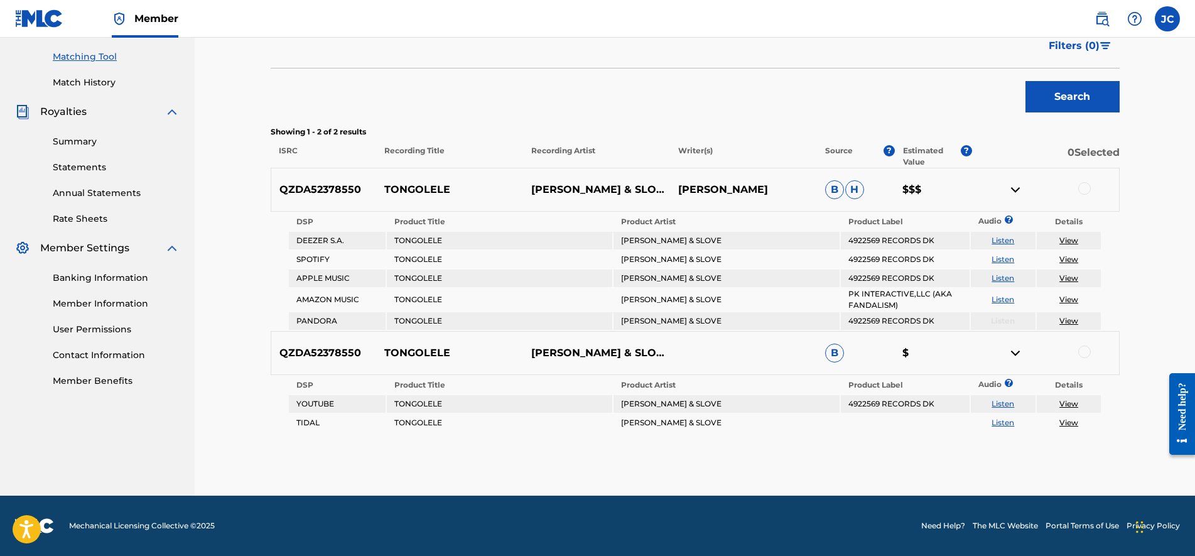
scroll to position [159, 0]
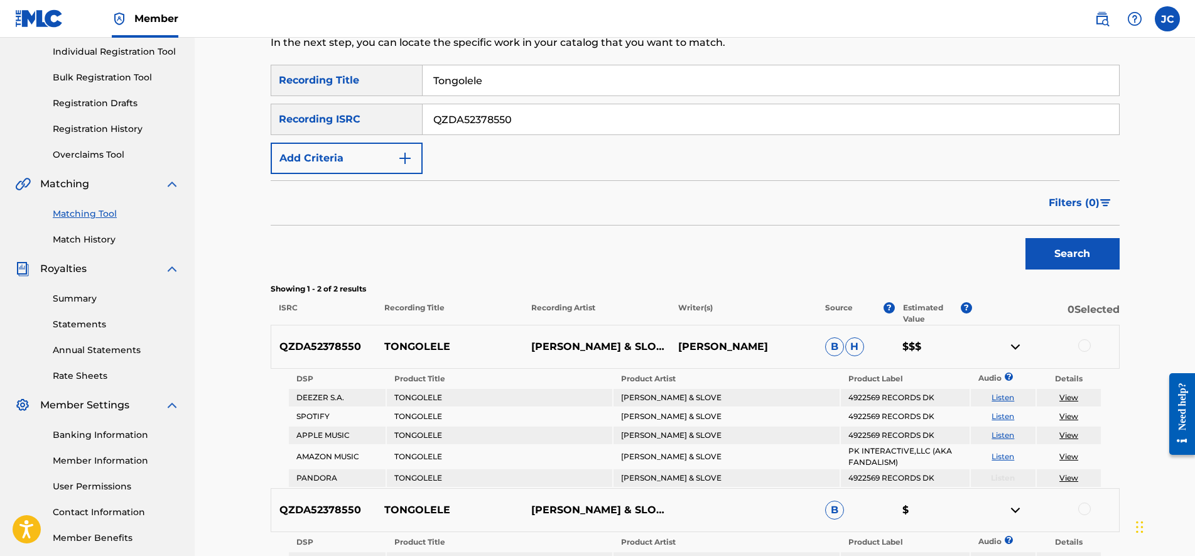
click at [540, 124] on input "QZDA52378550" at bounding box center [771, 119] width 697 height 30
paste input "42392262"
type input "QZDA42392262"
click at [504, 90] on input "Tongolele" at bounding box center [771, 80] width 697 height 30
paste input "Voy a luchar por tu amor"
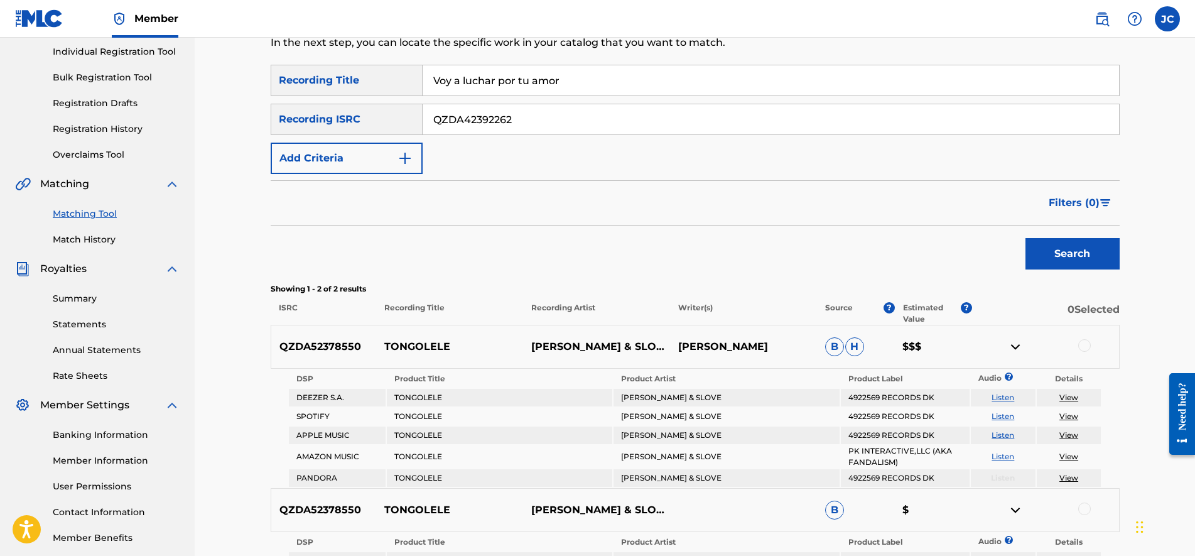
type input "Voy a luchar por tu amor"
drag, startPoint x: 1077, startPoint y: 257, endPoint x: 1048, endPoint y: 258, distance: 28.9
click at [1079, 256] on button "Search" at bounding box center [1073, 253] width 94 height 31
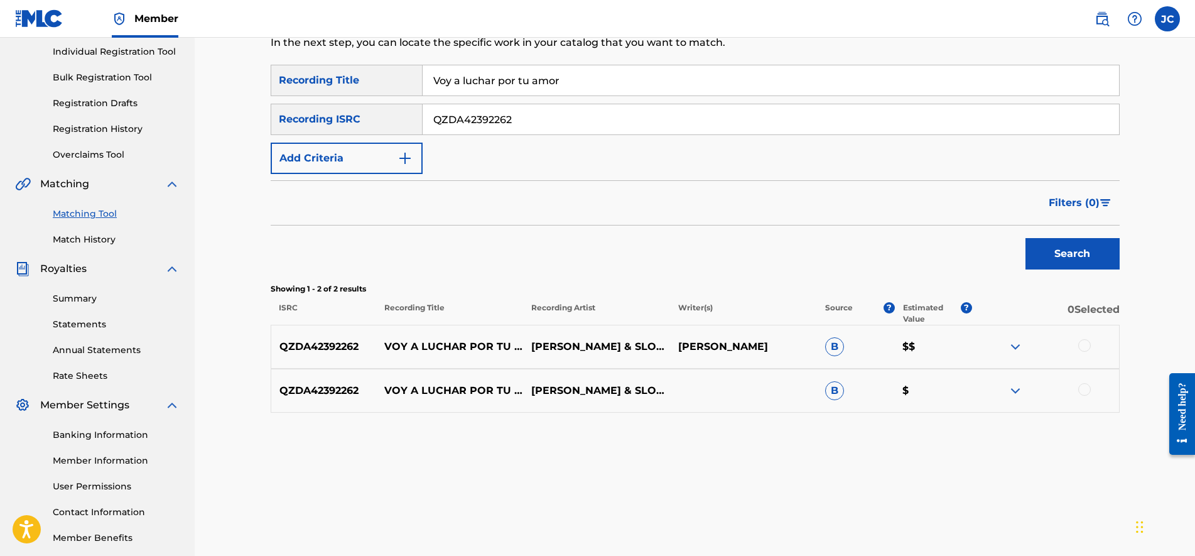
click at [1011, 347] on img at bounding box center [1015, 346] width 15 height 15
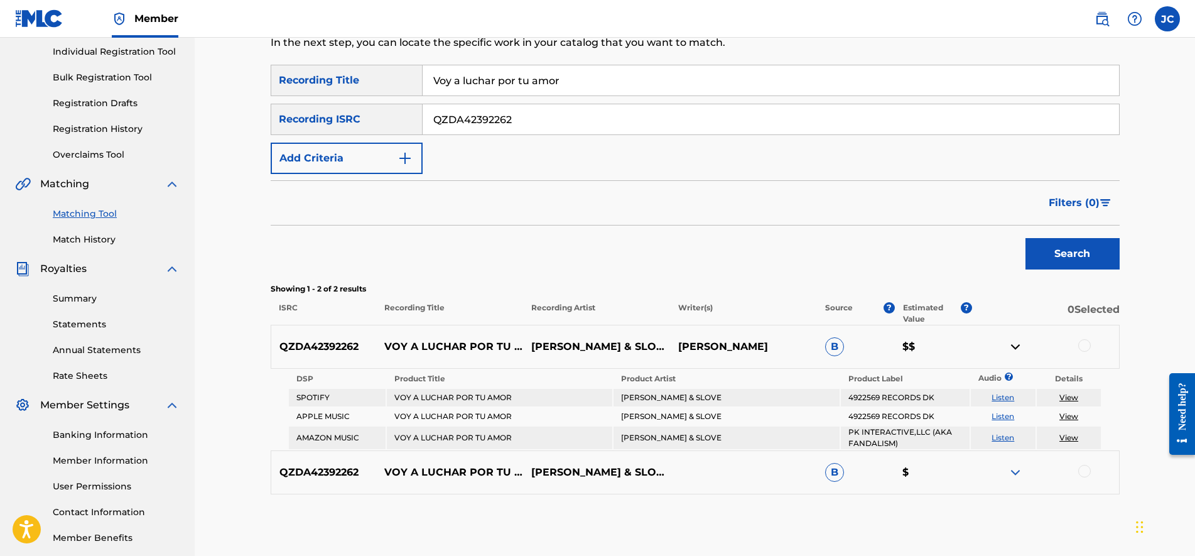
click at [1012, 469] on img at bounding box center [1015, 472] width 15 height 15
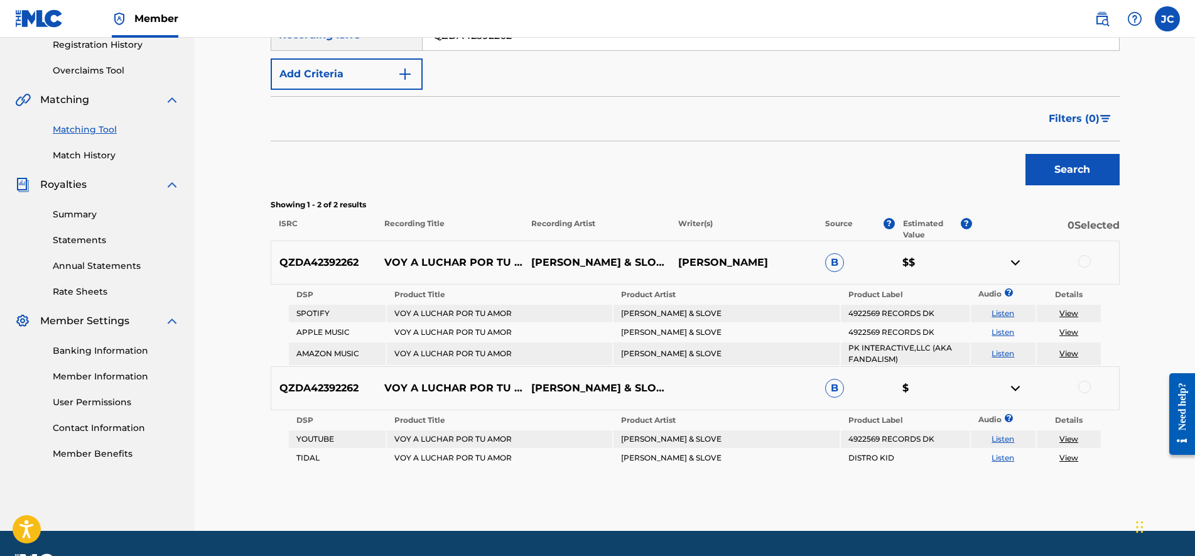
scroll to position [278, 0]
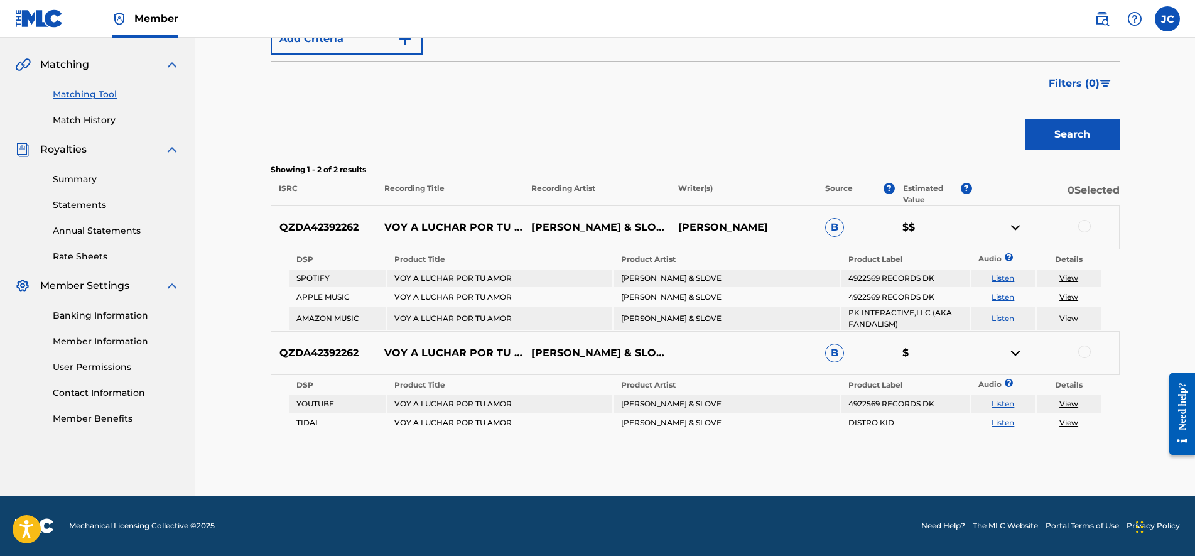
drag, startPoint x: 233, startPoint y: 201, endPoint x: 251, endPoint y: 253, distance: 55.2
click at [245, 484] on div "Matching Tool The Matching Tool allows Members to match sound recordings to wor…" at bounding box center [695, 127] width 1001 height 736
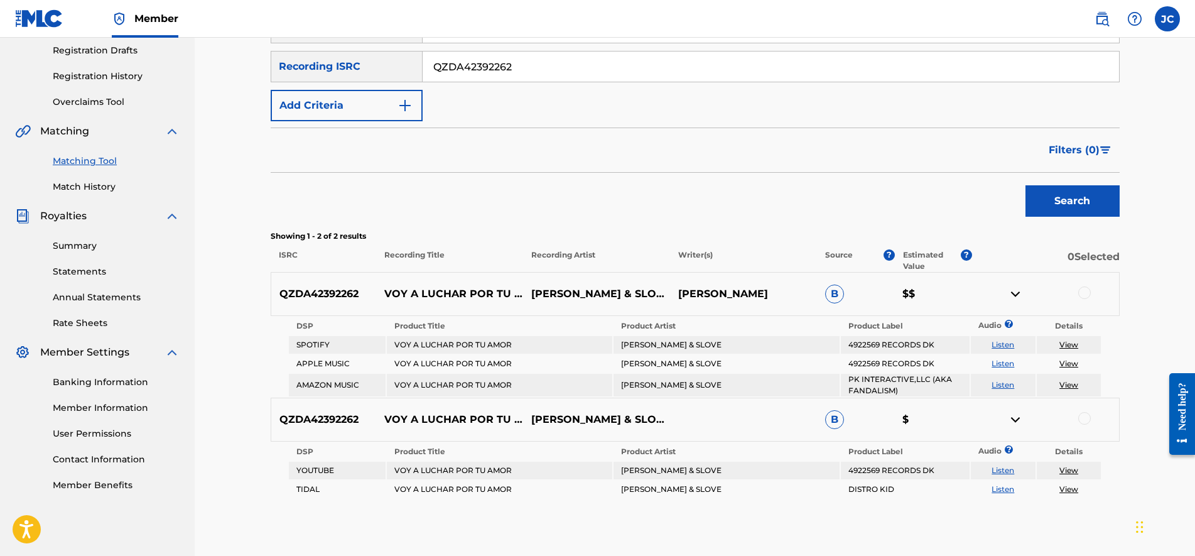
scroll to position [209, 0]
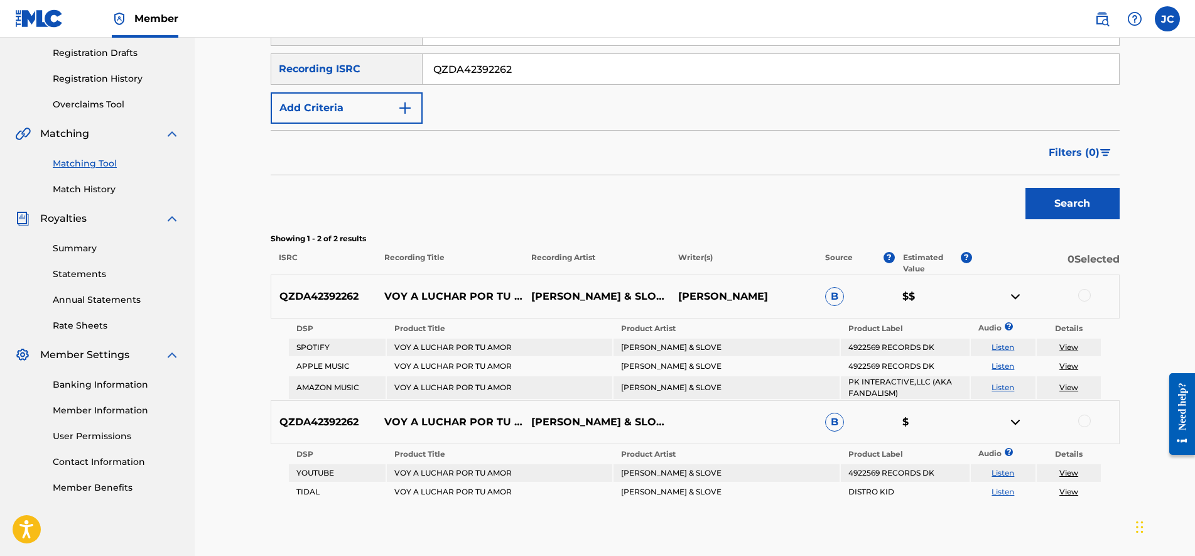
drag, startPoint x: 263, startPoint y: 454, endPoint x: 260, endPoint y: 435, distance: 19.0
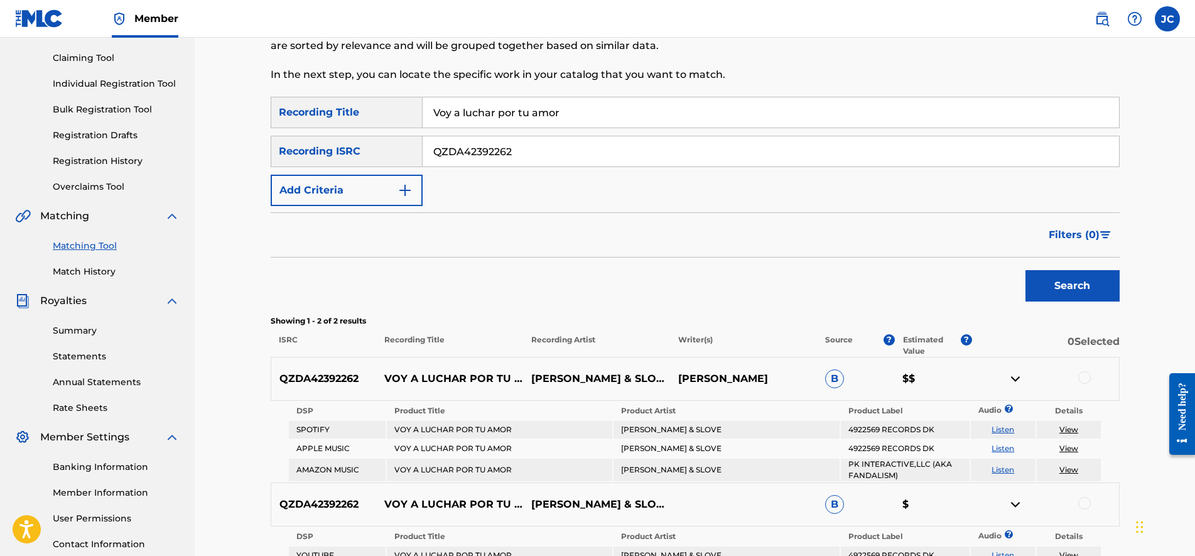
scroll to position [15, 0]
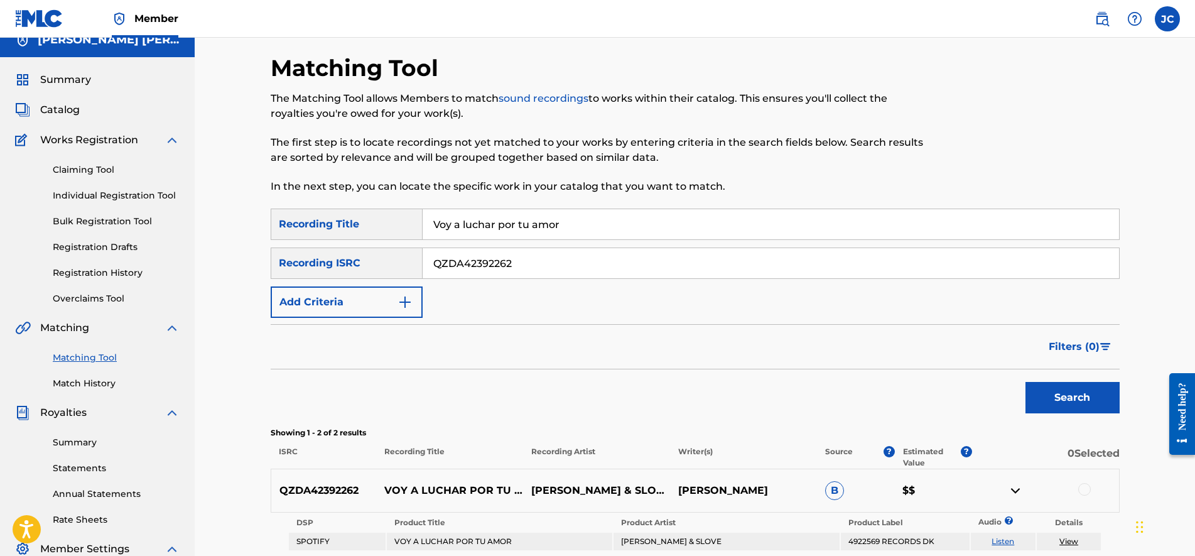
drag, startPoint x: 257, startPoint y: 487, endPoint x: 248, endPoint y: 401, distance: 85.9
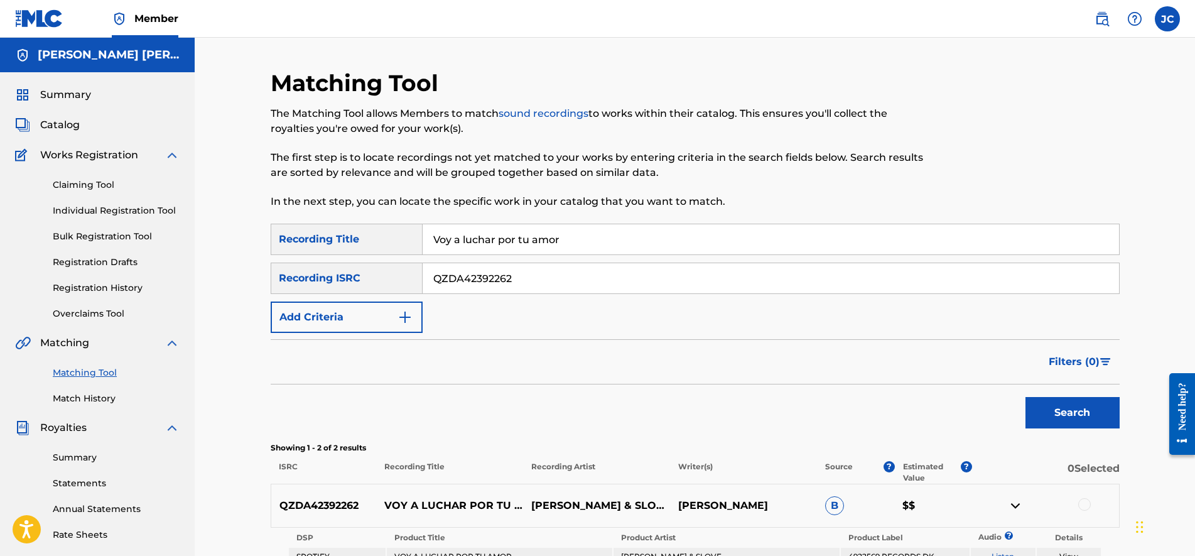
drag, startPoint x: 538, startPoint y: 281, endPoint x: 356, endPoint y: 253, distance: 184.9
click at [356, 253] on div "SearchWithCriteriad2c4acd2-0e6e-4d85-8099-d92b49e38489 Recording Title Voy a lu…" at bounding box center [695, 278] width 849 height 109
paste input "spotify:track:7oyTTrL5YWm87VbMr9K6Zu"
click at [509, 283] on input "spotify:track:7oyTTrL5YWm87VbMr9K6Zu" at bounding box center [771, 278] width 697 height 30
paste input "QZES72357091"
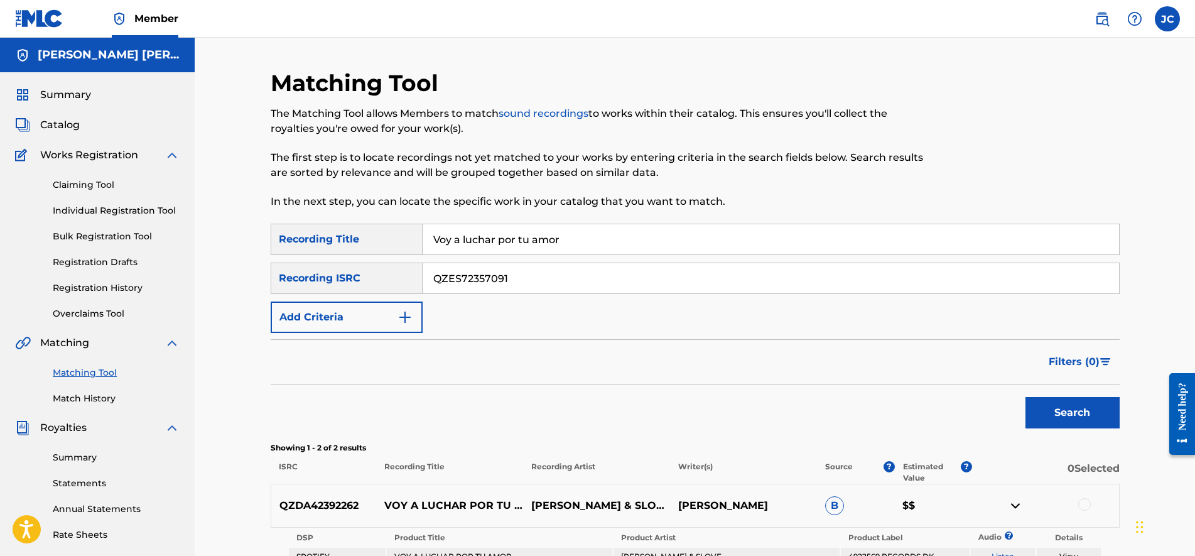
type input "QZES72357091"
click at [525, 246] on input "Voy a luchar por tu amor" at bounding box center [771, 239] width 697 height 30
paste input "(Version Bachata) - Radio Edit"
click at [1046, 407] on button "Search" at bounding box center [1073, 412] width 94 height 31
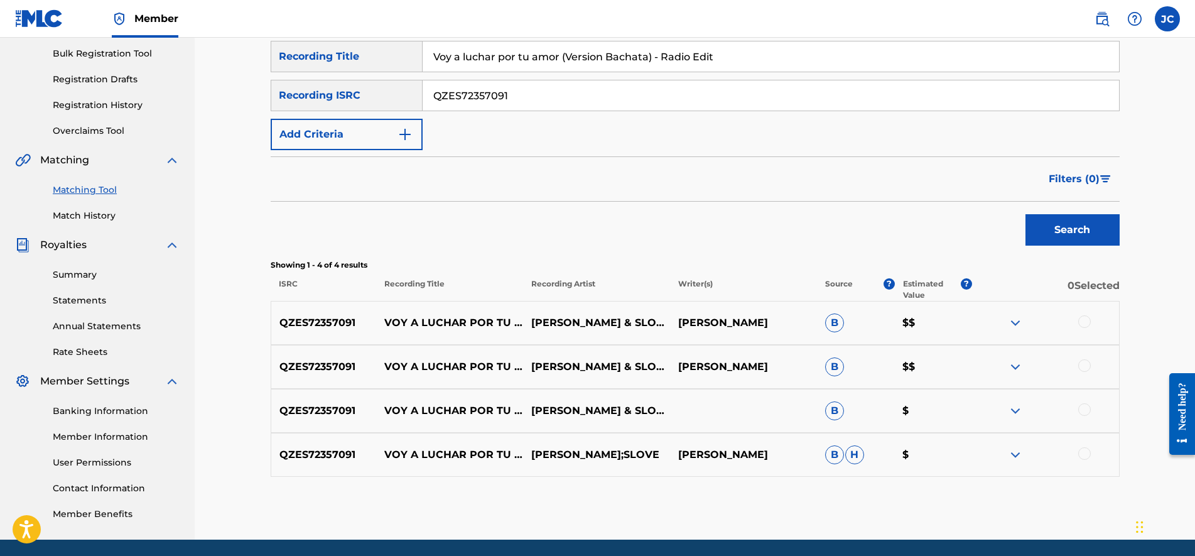
scroll to position [227, 0]
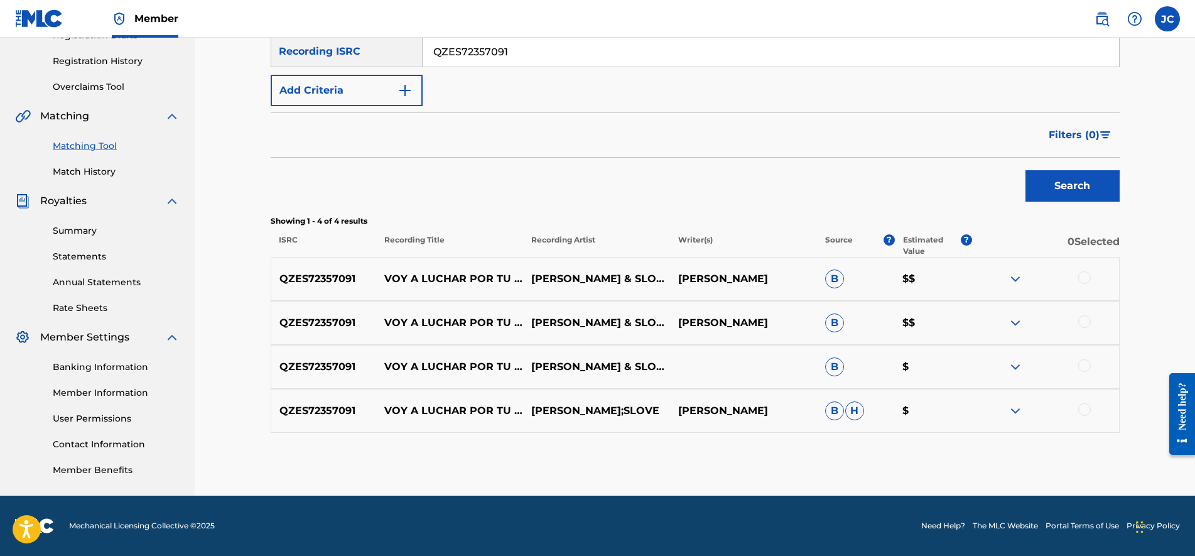
drag, startPoint x: 629, startPoint y: 290, endPoint x: 637, endPoint y: 356, distance: 67.1
click at [1022, 415] on img at bounding box center [1015, 410] width 15 height 15
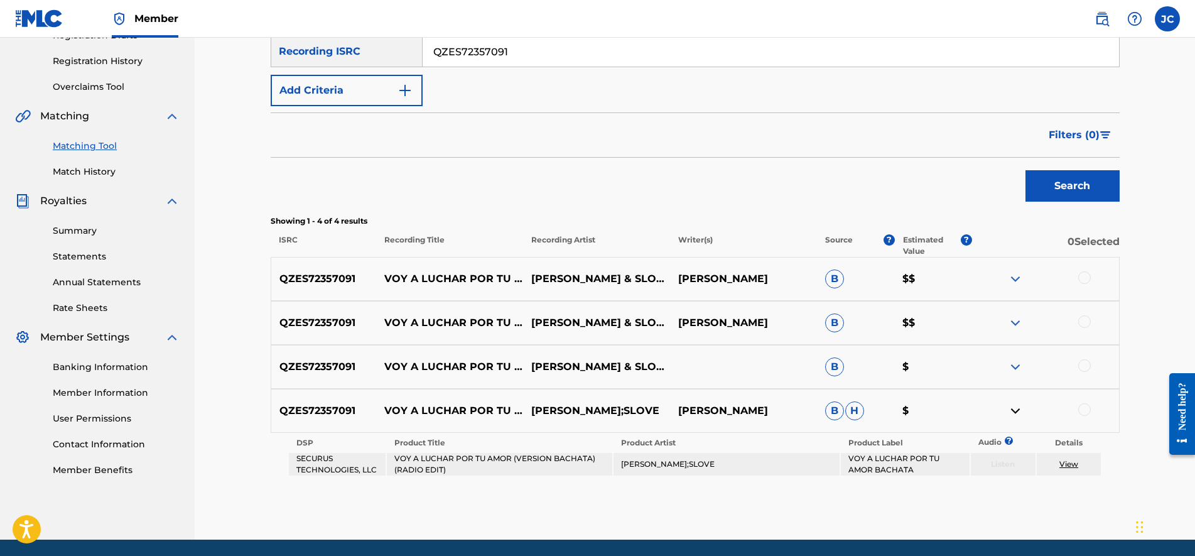
click at [1015, 369] on img at bounding box center [1015, 366] width 15 height 15
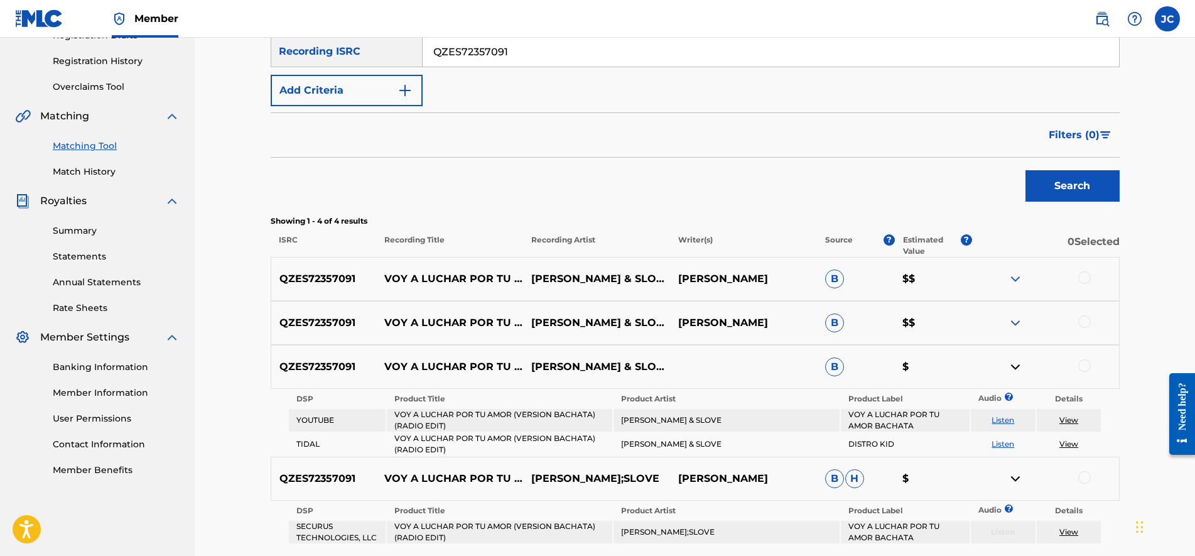
click at [1015, 321] on img at bounding box center [1015, 322] width 15 height 15
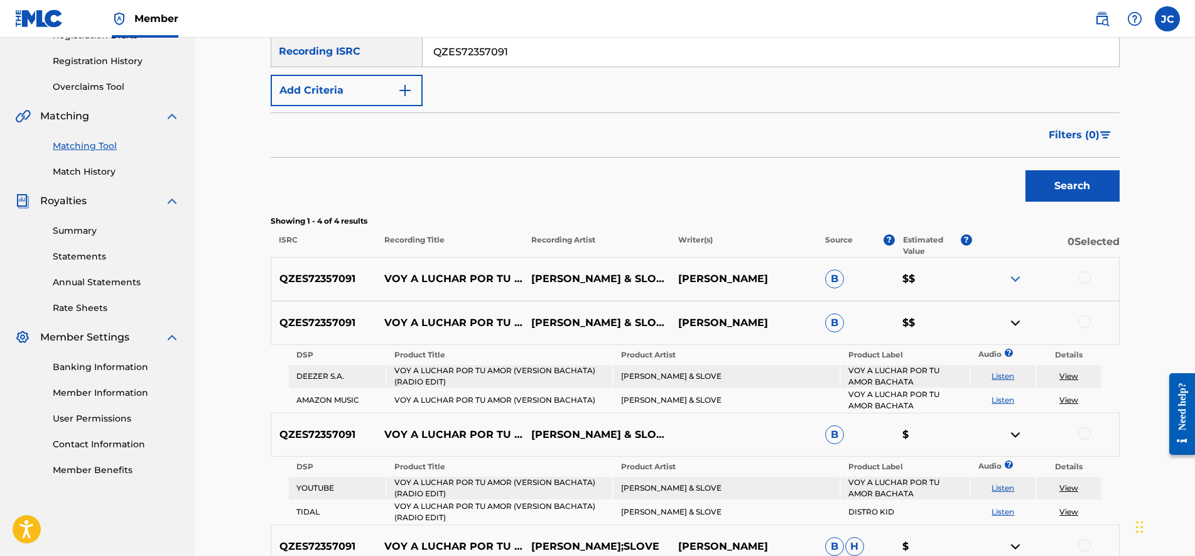
click at [1014, 277] on img at bounding box center [1015, 278] width 15 height 15
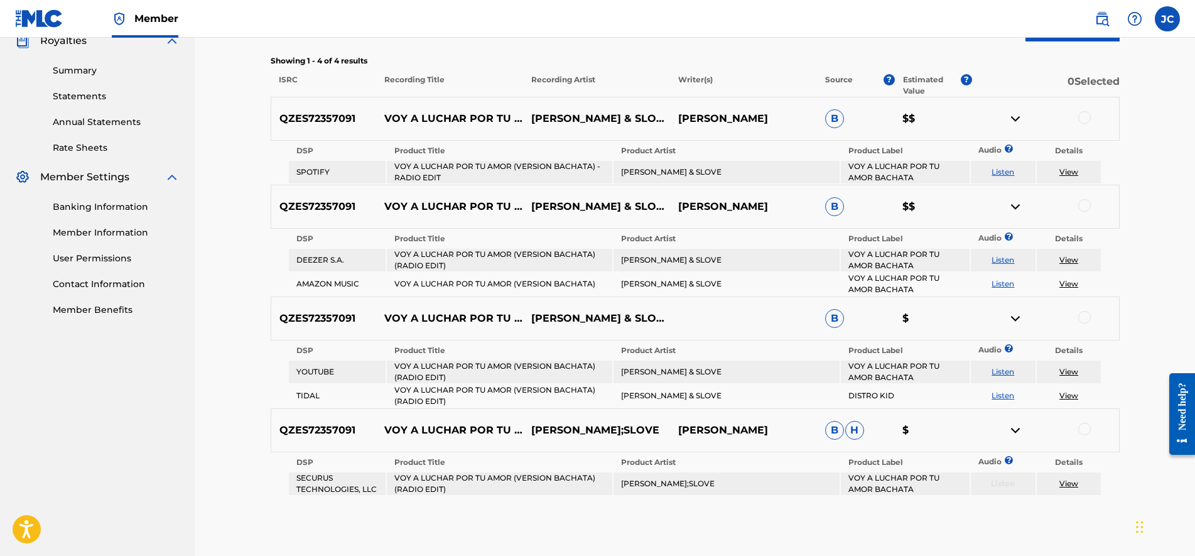
drag, startPoint x: 245, startPoint y: 305, endPoint x: 239, endPoint y: 327, distance: 23.5
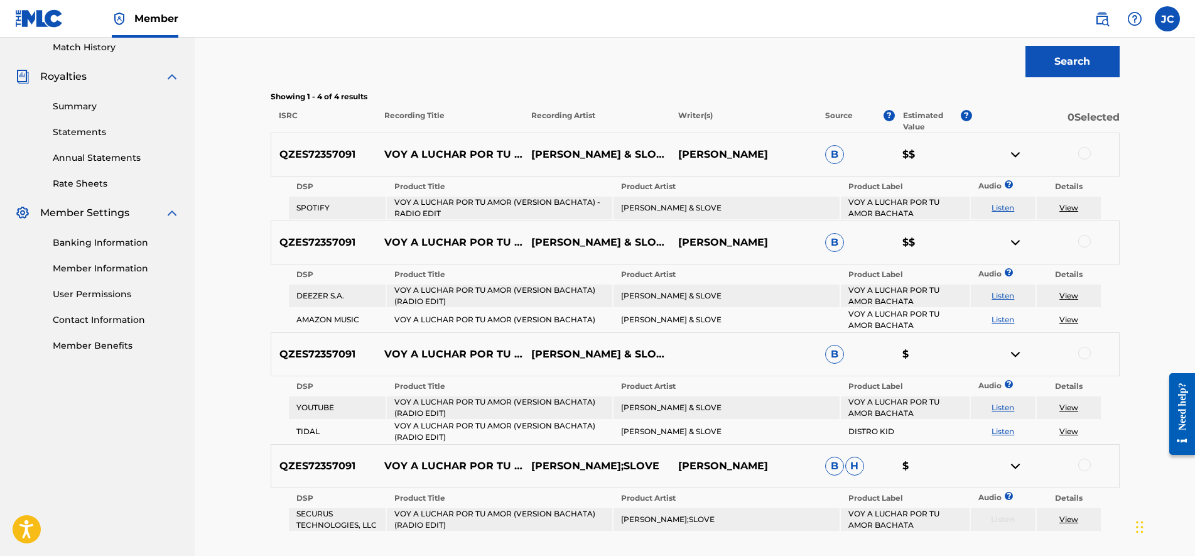
drag, startPoint x: 230, startPoint y: 330, endPoint x: 228, endPoint y: 300, distance: 30.2
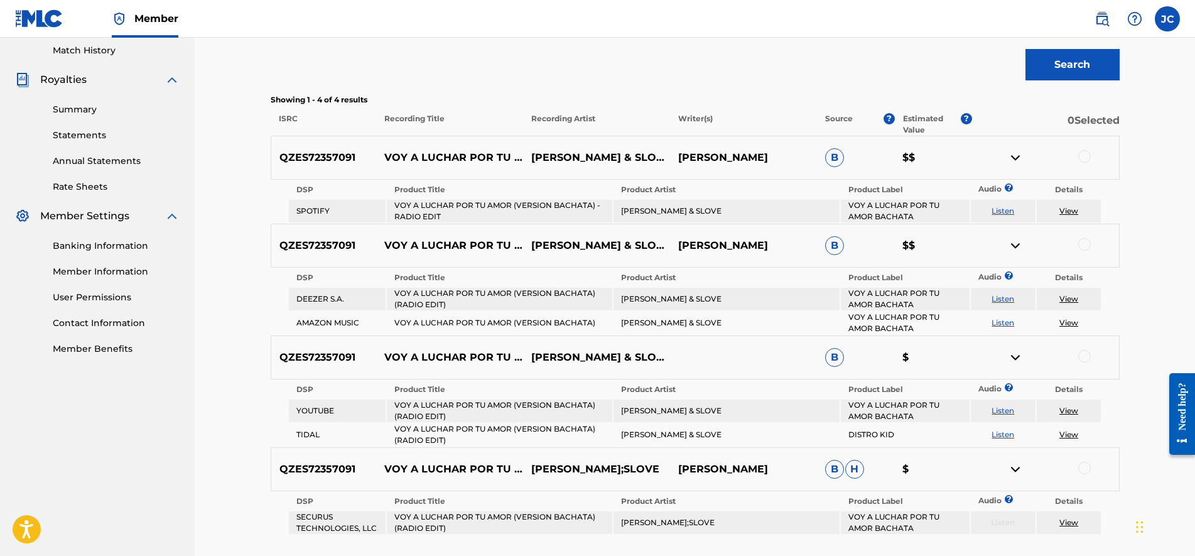
scroll to position [362, 0]
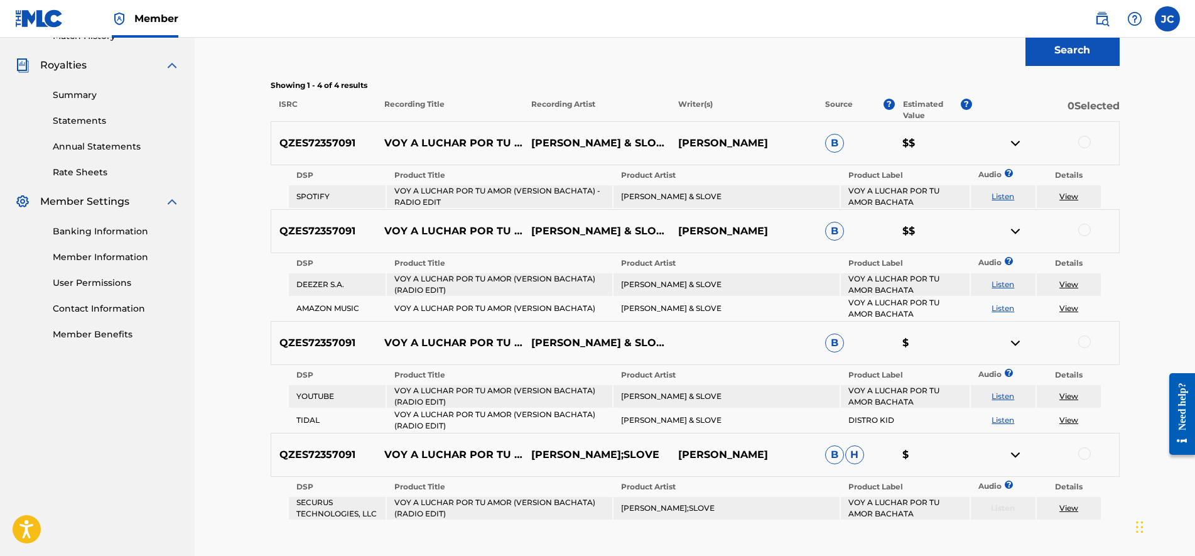
drag, startPoint x: 228, startPoint y: 303, endPoint x: 229, endPoint y: 329, distance: 25.8
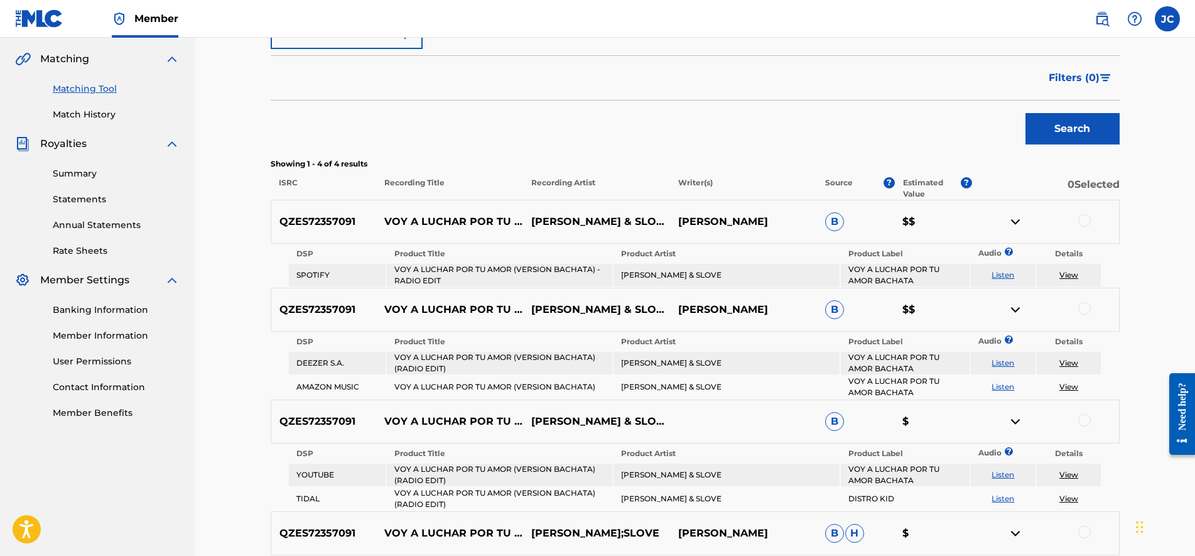
scroll to position [0, 0]
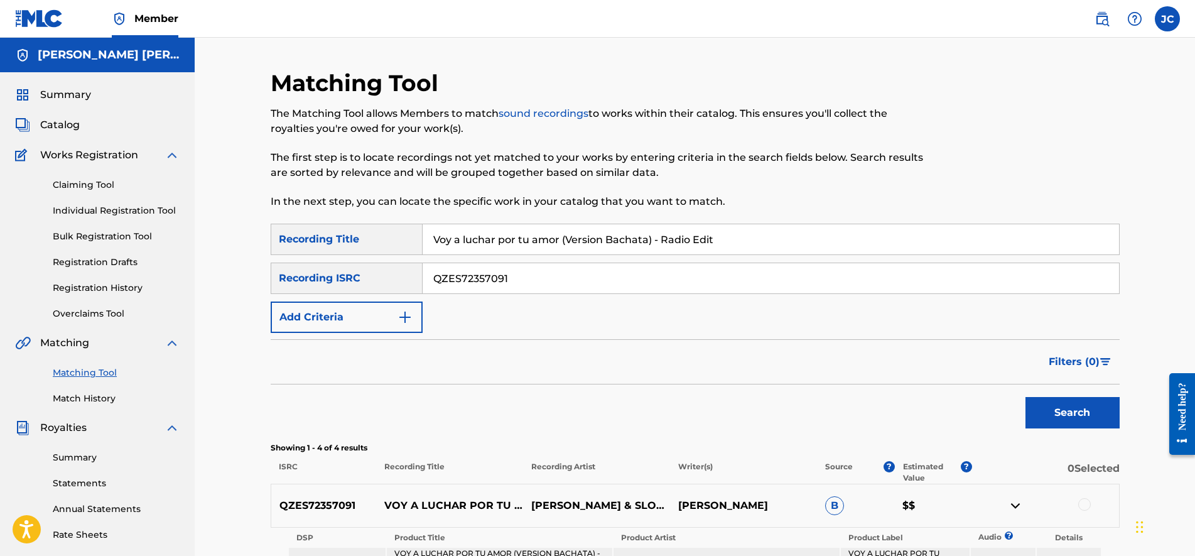
click at [566, 249] on input "Voy a luchar por tu amor (Version Bachata) - Radio Edit" at bounding box center [771, 239] width 697 height 30
drag, startPoint x: 753, startPoint y: 240, endPoint x: 280, endPoint y: 244, distance: 473.0
click at [280, 244] on div "SearchWithCriteriad2c4acd2-0e6e-4d85-8099-d92b49e38489 Recording Title Voy a lu…" at bounding box center [695, 239] width 849 height 31
type input "Hace Calor Remix"
click at [1026, 397] on button "Search" at bounding box center [1073, 412] width 94 height 31
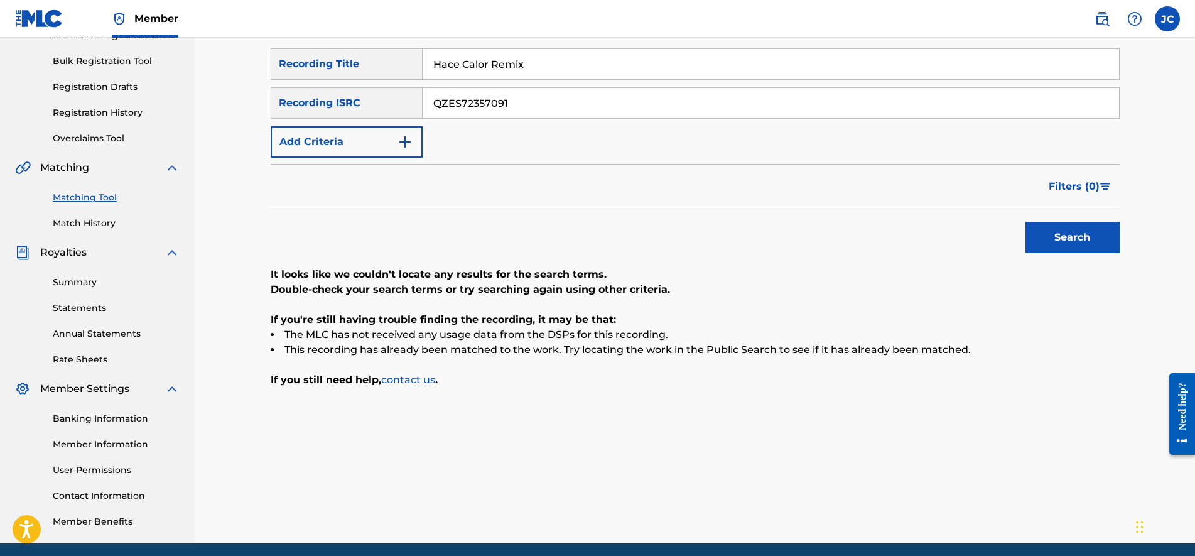
drag, startPoint x: 262, startPoint y: 358, endPoint x: 266, endPoint y: 392, distance: 34.2
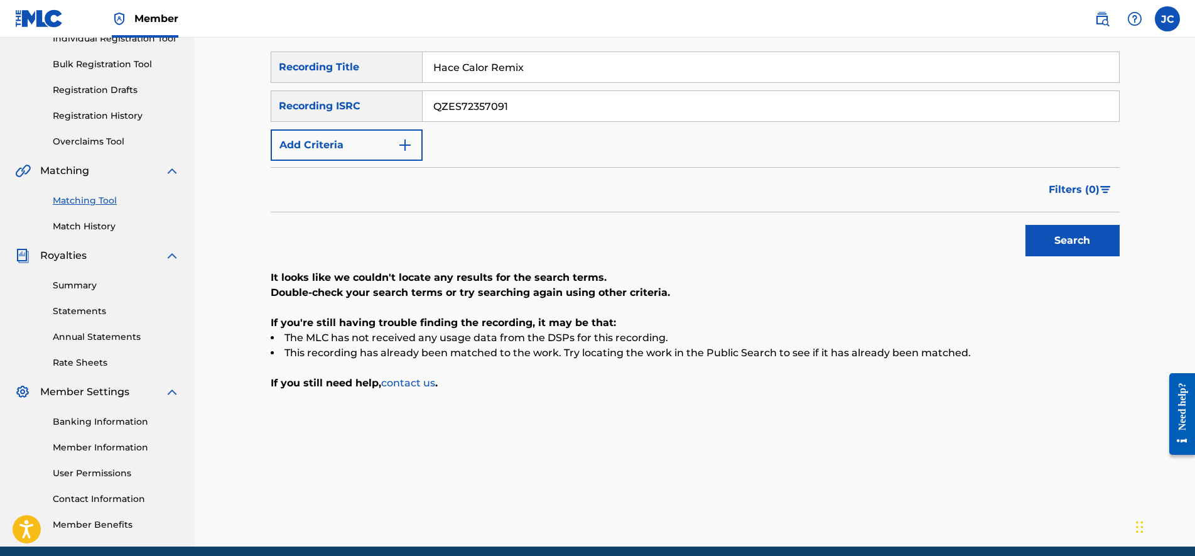
drag, startPoint x: 266, startPoint y: 392, endPoint x: 268, endPoint y: 296, distance: 95.5
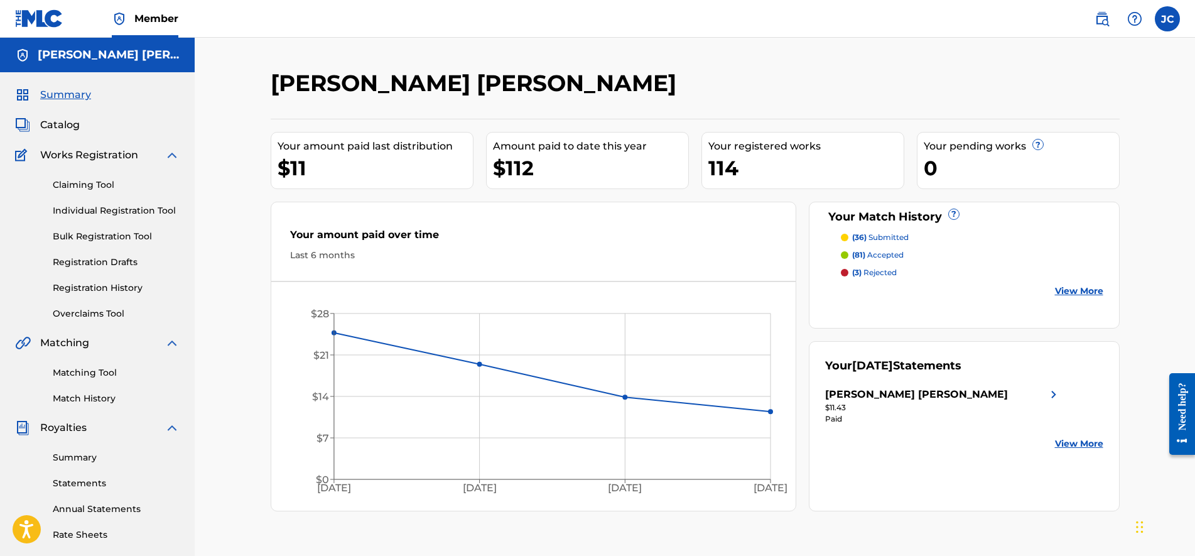
click at [88, 398] on link "Match History" at bounding box center [116, 398] width 127 height 13
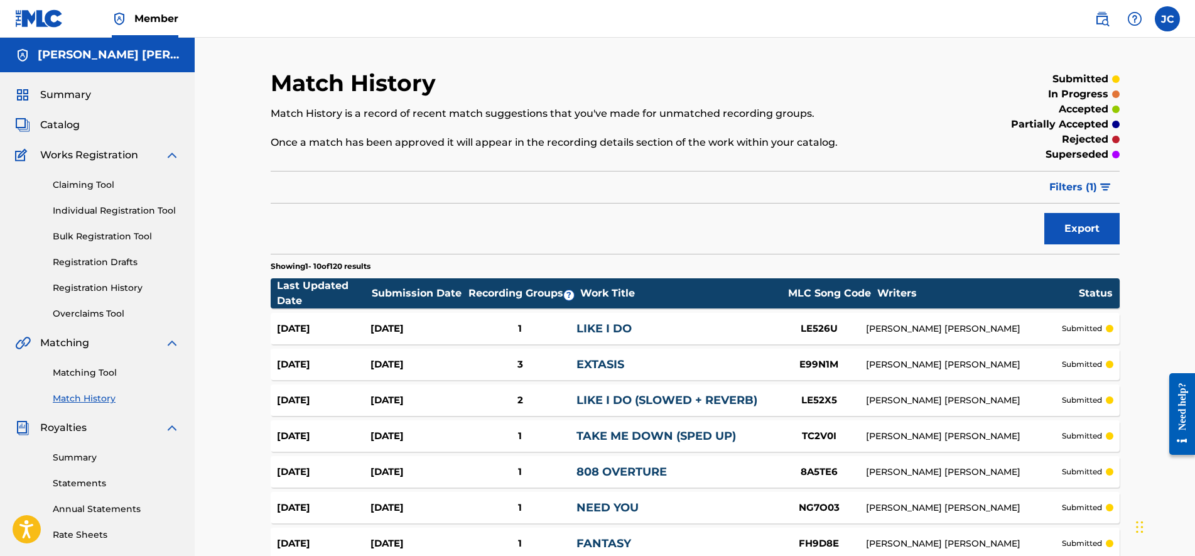
click at [95, 374] on link "Matching Tool" at bounding box center [116, 372] width 127 height 13
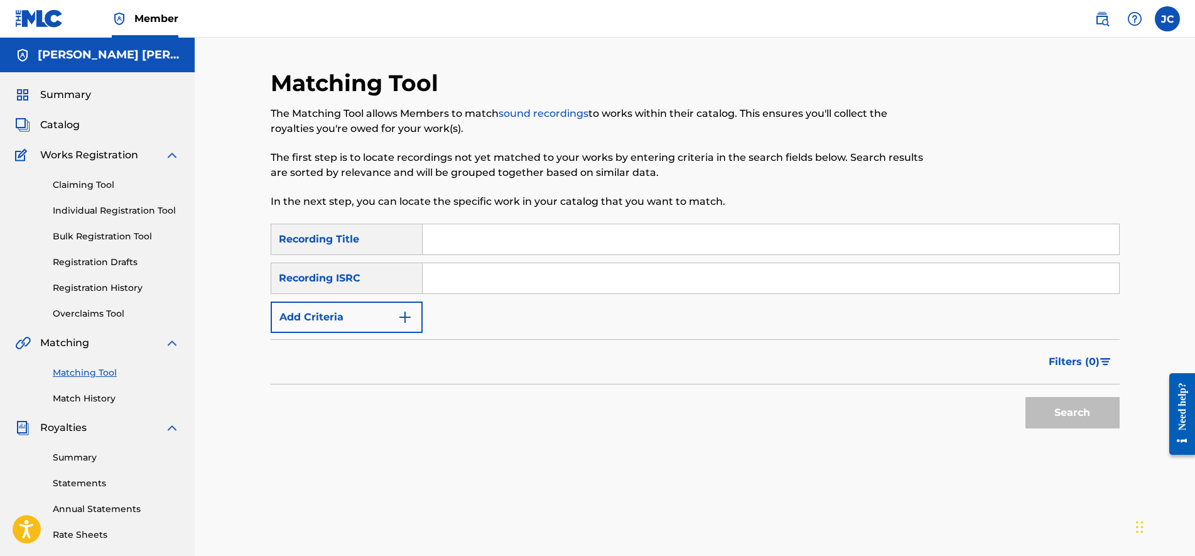
click at [471, 281] on input "Search Form" at bounding box center [771, 278] width 697 height 30
paste input "QZES72357091"
type input "QZES72357091"
click at [481, 246] on input "Search Form" at bounding box center [771, 239] width 697 height 30
paste input "Voy a luchar por tu amor (Version Bachata) - Radio Edit"
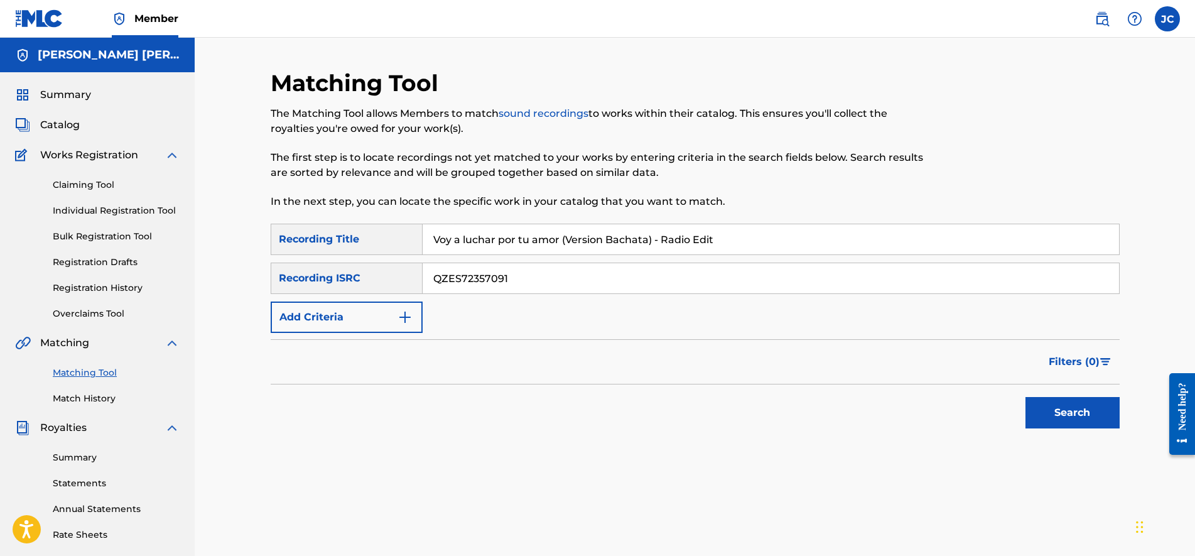
type input "Voy a luchar por tu amor (Version Bachata) - Radio Edit"
click at [1069, 420] on button "Search" at bounding box center [1073, 412] width 94 height 31
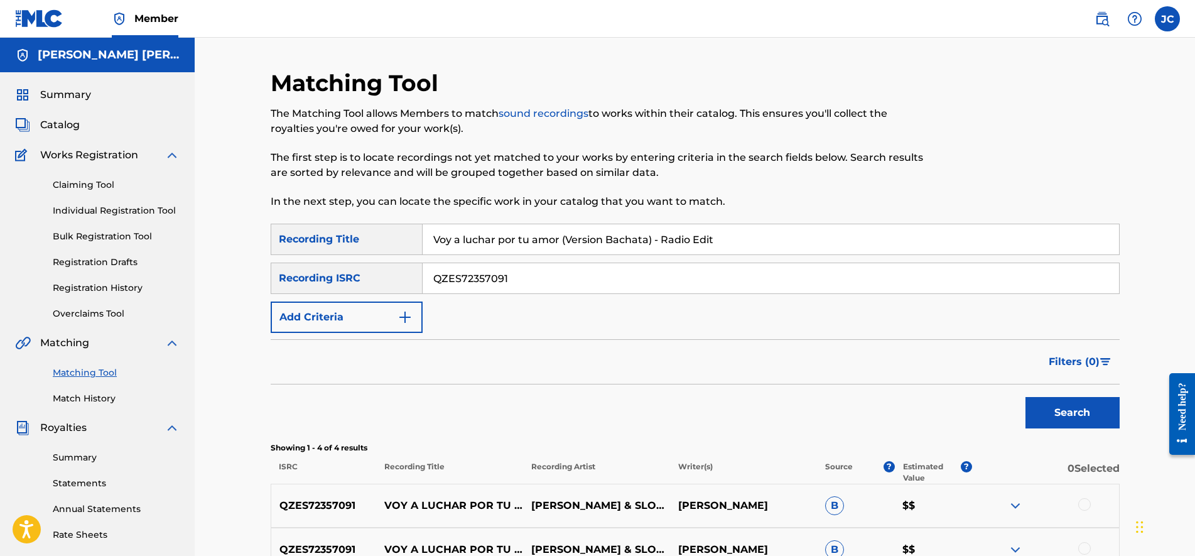
scroll to position [227, 0]
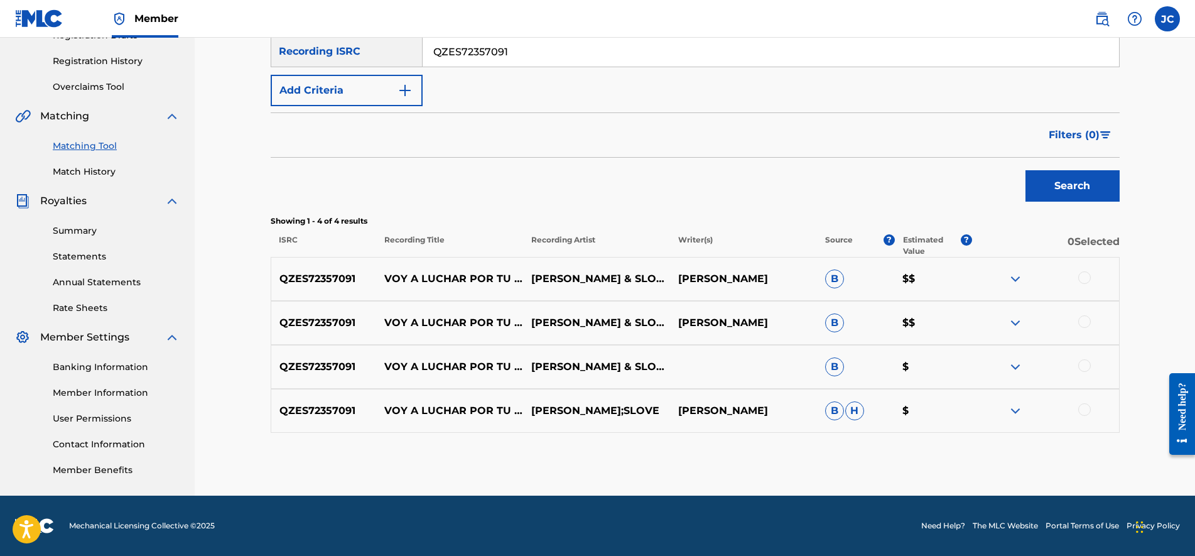
click at [1017, 271] on img at bounding box center [1015, 278] width 15 height 15
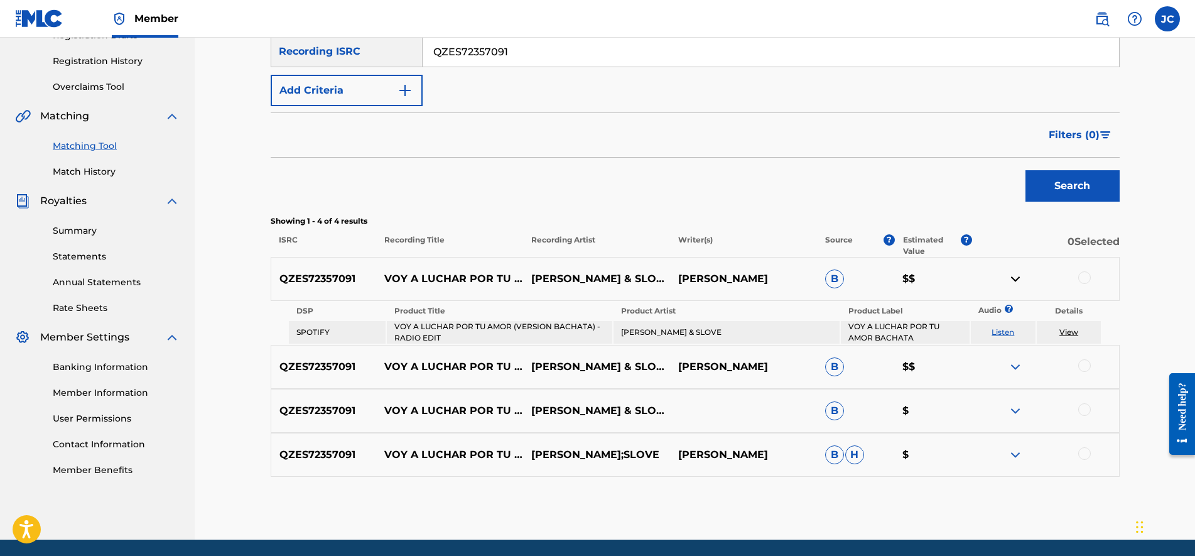
click at [1011, 364] on img at bounding box center [1015, 366] width 15 height 15
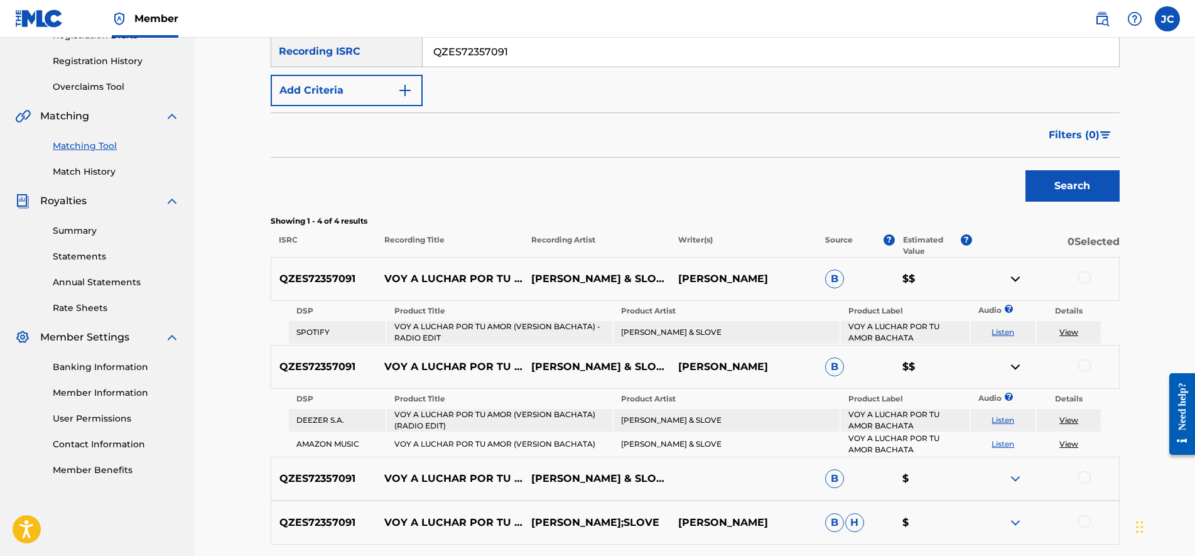
click at [1008, 477] on img at bounding box center [1015, 478] width 15 height 15
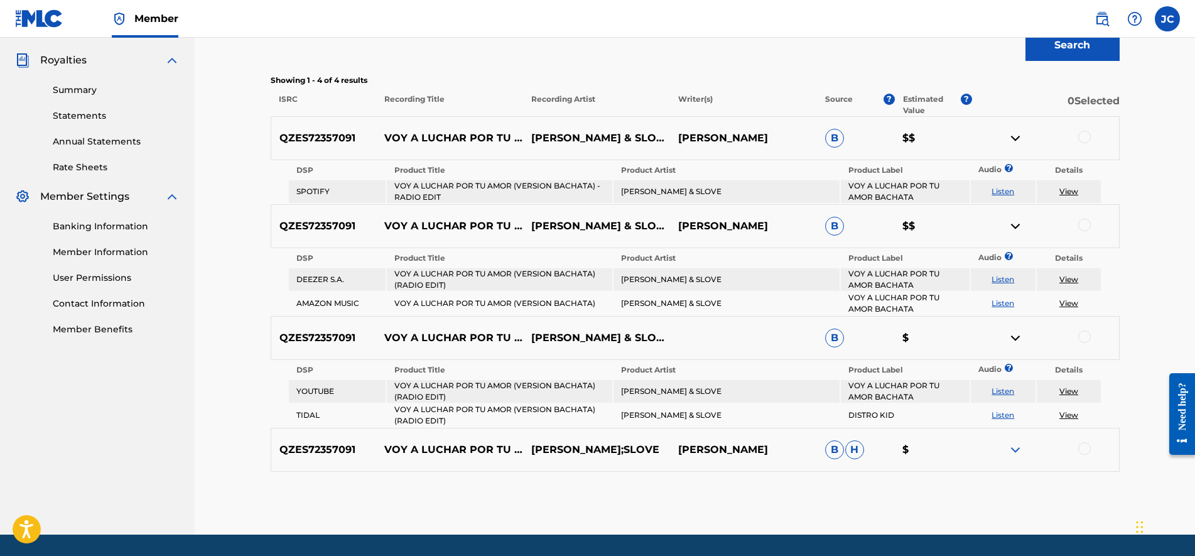
scroll to position [406, 0]
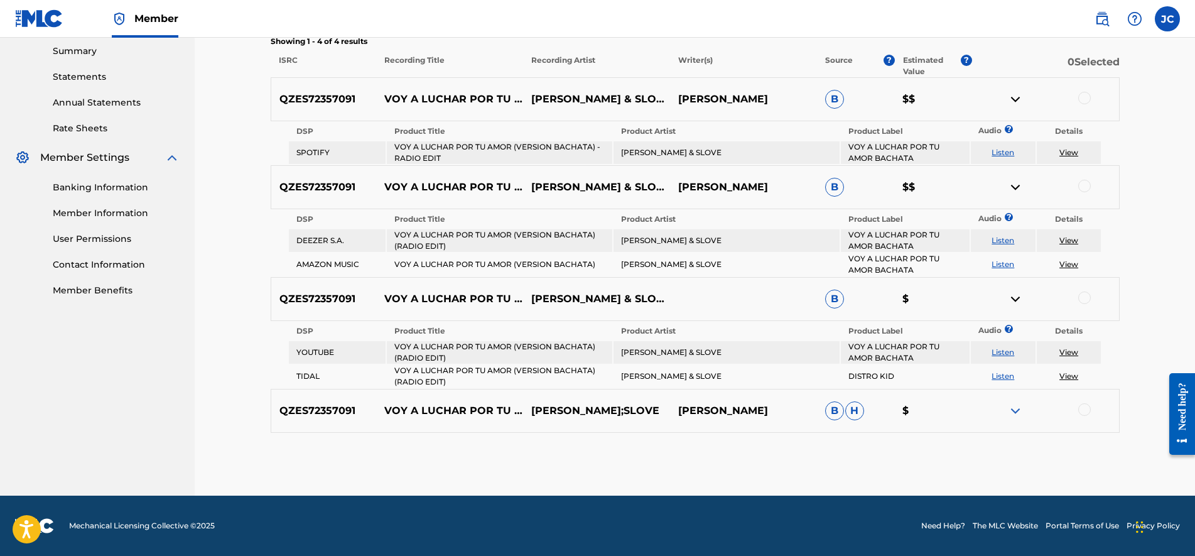
click at [1020, 415] on img at bounding box center [1015, 410] width 15 height 15
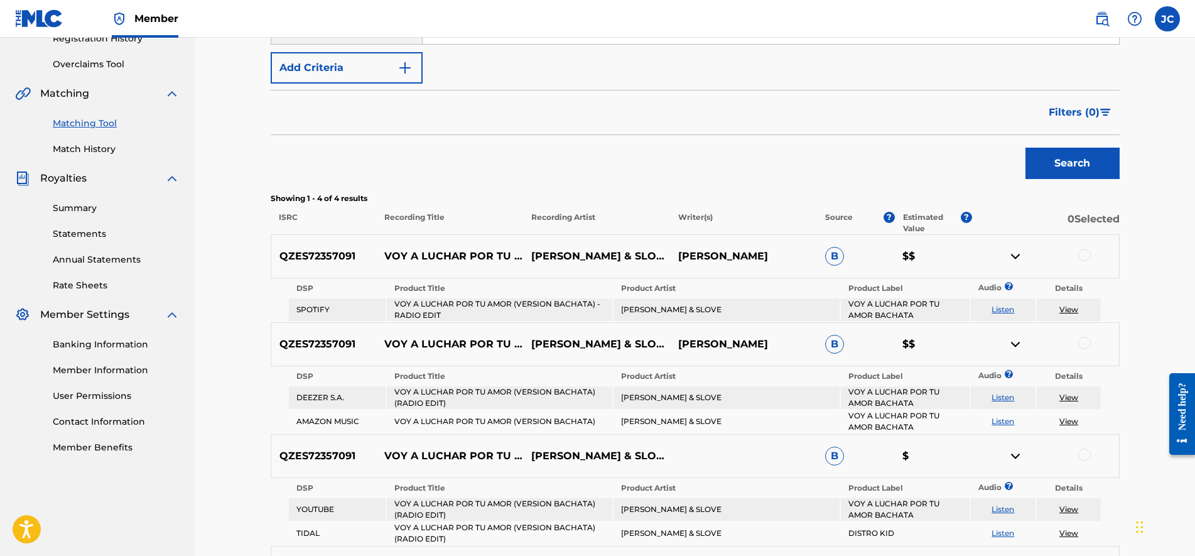
scroll to position [450, 0]
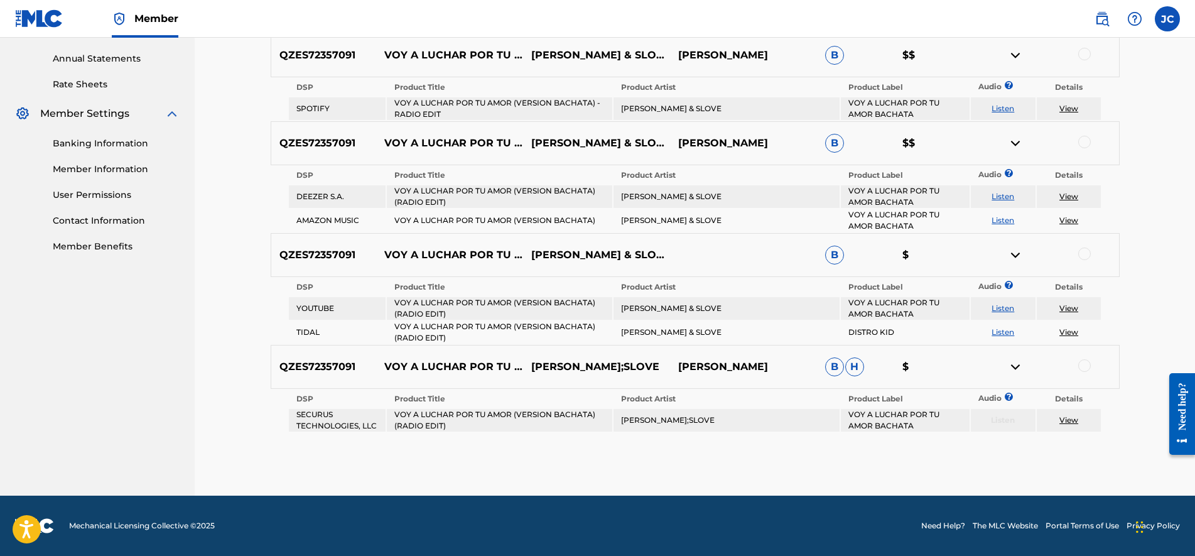
click at [1013, 364] on img at bounding box center [1015, 366] width 15 height 15
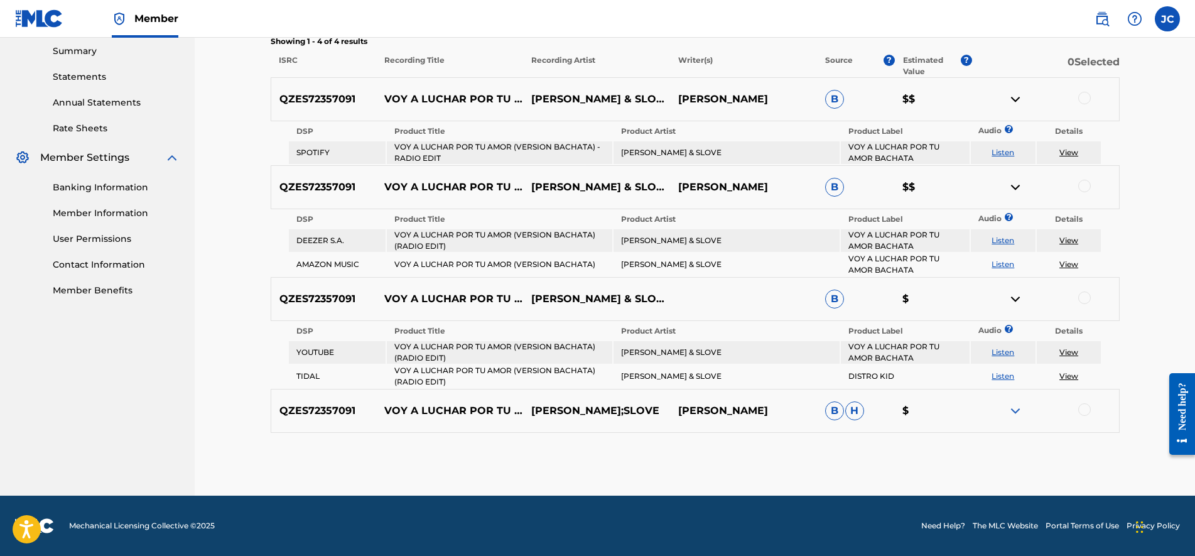
scroll to position [406, 0]
click at [1014, 296] on img at bounding box center [1015, 298] width 15 height 15
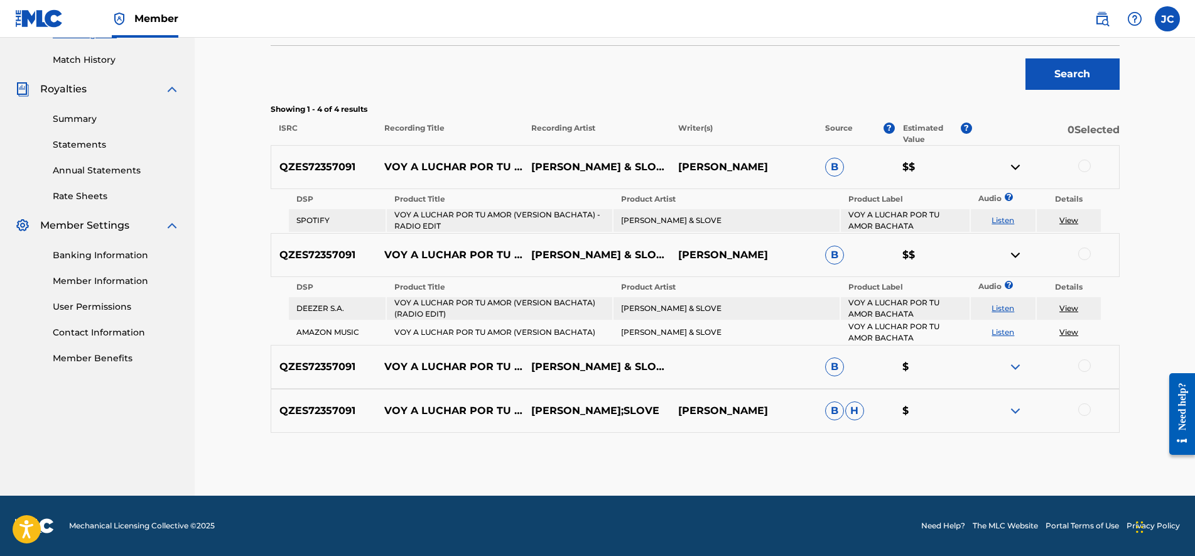
click at [1015, 259] on img at bounding box center [1015, 255] width 15 height 15
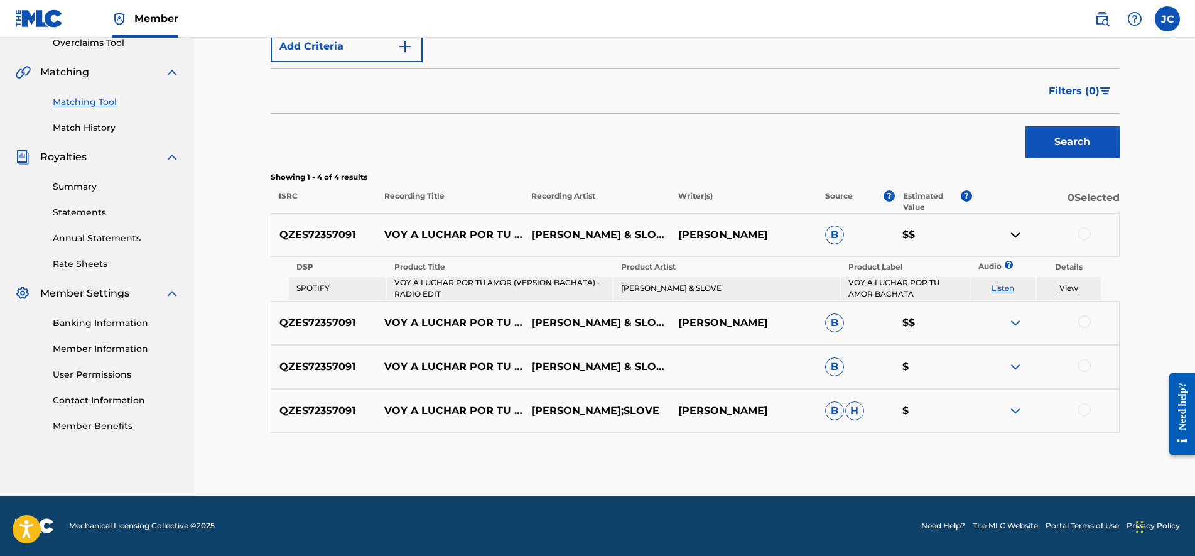
click at [1019, 233] on img at bounding box center [1015, 234] width 15 height 15
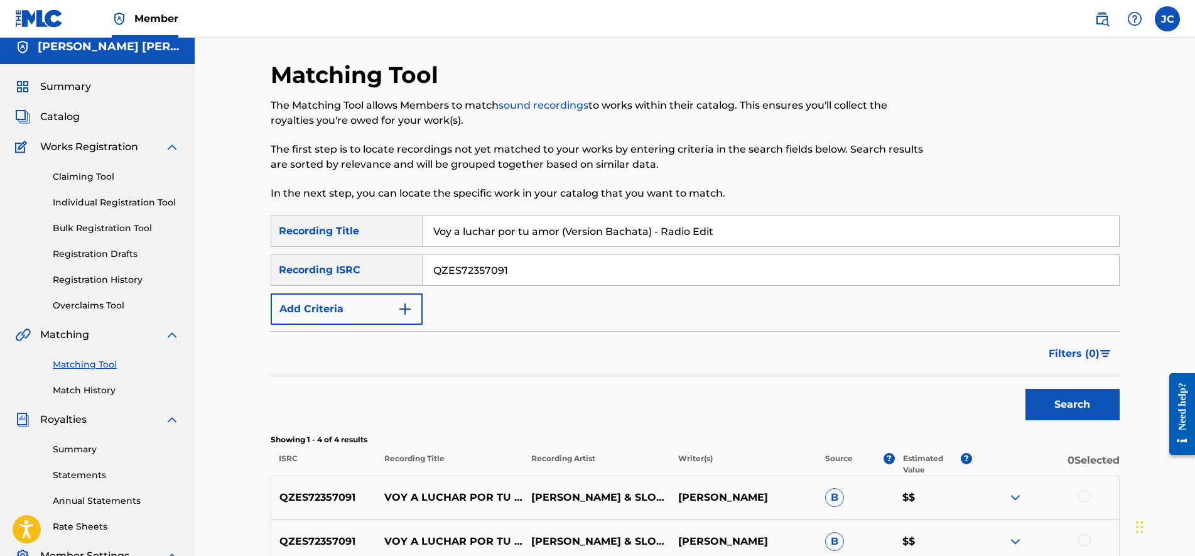
scroll to position [0, 0]
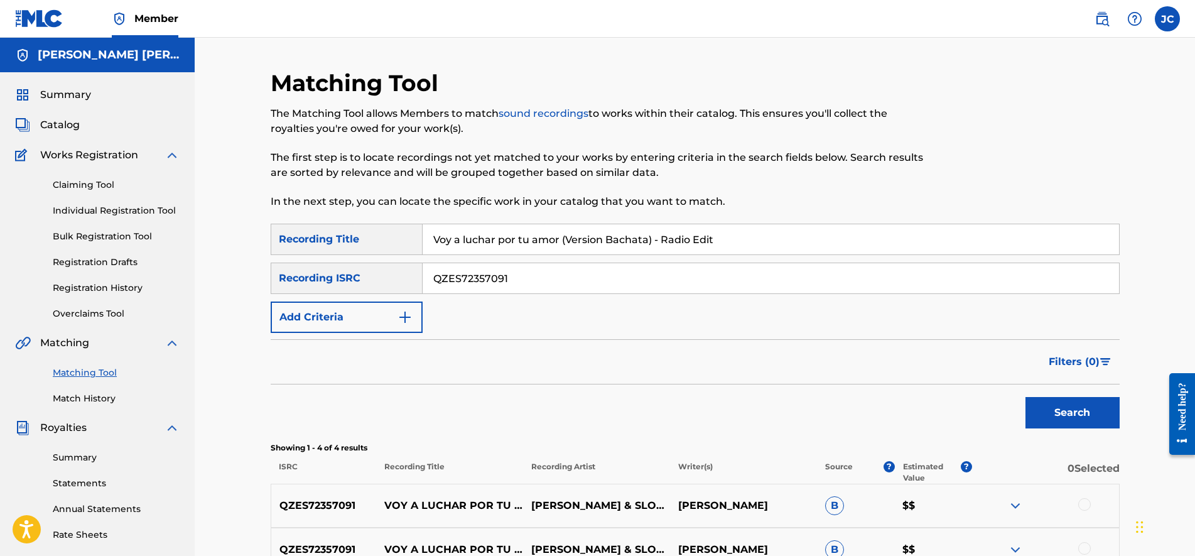
drag, startPoint x: 240, startPoint y: 369, endPoint x: 237, endPoint y: 300, distance: 69.8
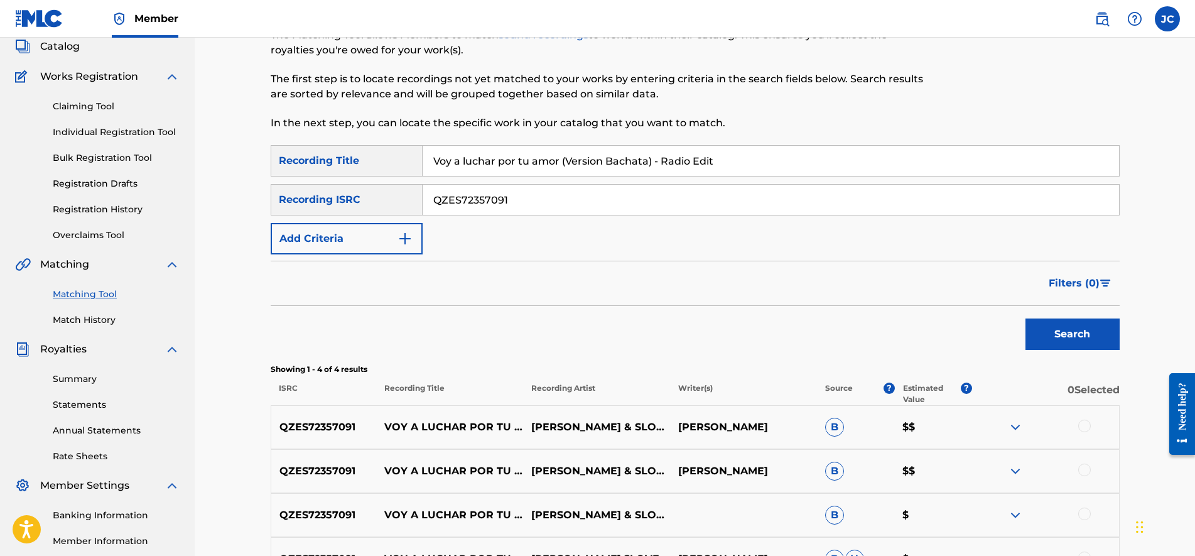
scroll to position [157, 0]
